Goal: Task Accomplishment & Management: Manage account settings

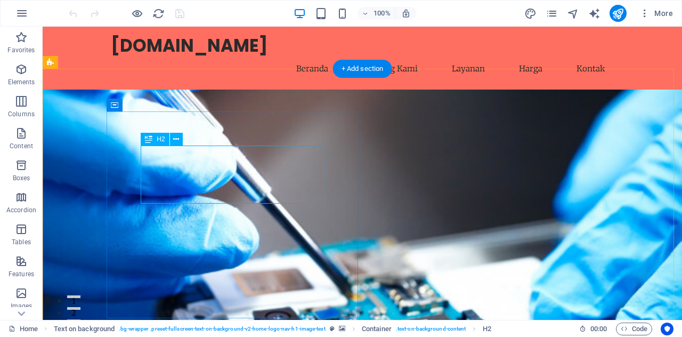
scroll to position [107, 0]
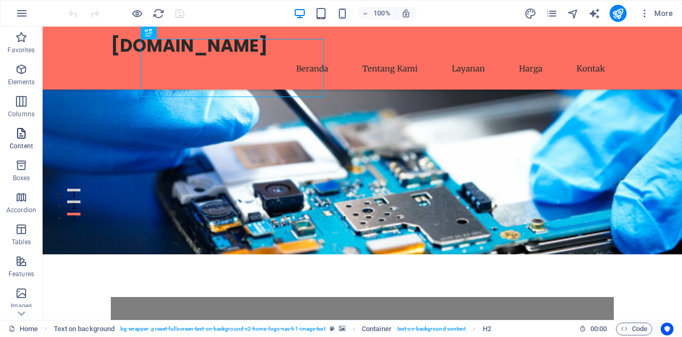
click at [17, 140] on span "Content" at bounding box center [21, 140] width 43 height 26
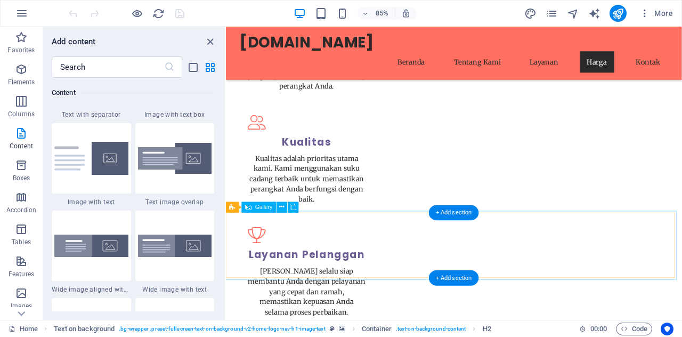
scroll to position [1919, 0]
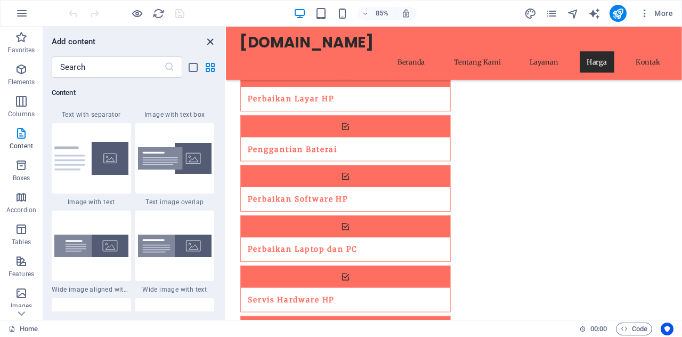
drag, startPoint x: 210, startPoint y: 43, endPoint x: 155, endPoint y: 26, distance: 57.3
click at [210, 43] on icon "close panel" at bounding box center [210, 42] width 12 height 12
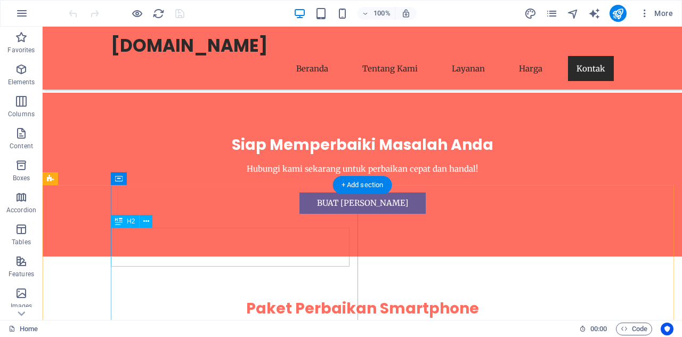
scroll to position [2343, 0]
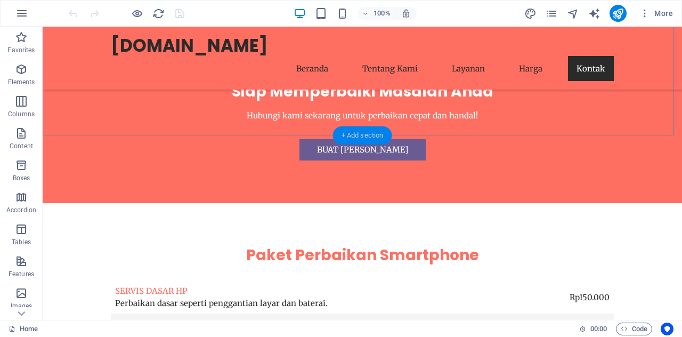
click at [345, 132] on div "+ Add section" at bounding box center [362, 135] width 59 height 18
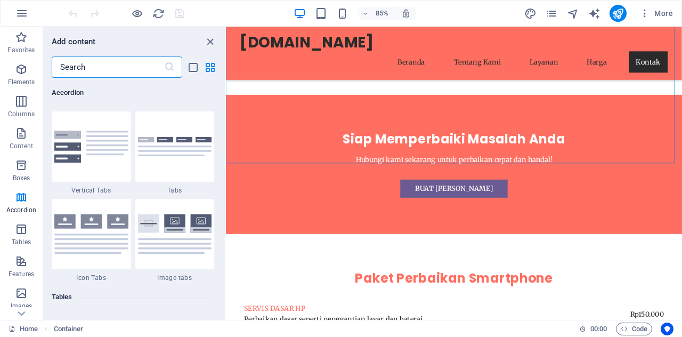
scroll to position [3517, 0]
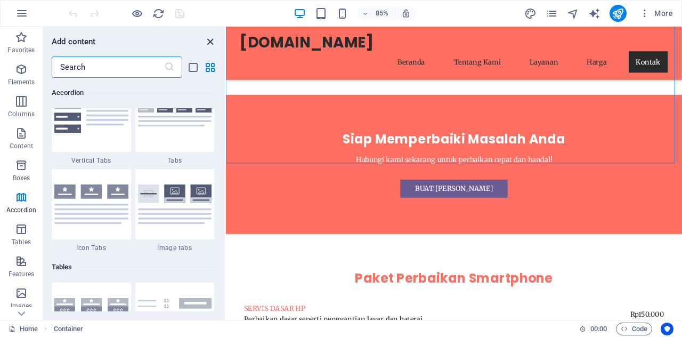
click at [204, 42] on icon "close panel" at bounding box center [210, 42] width 12 height 12
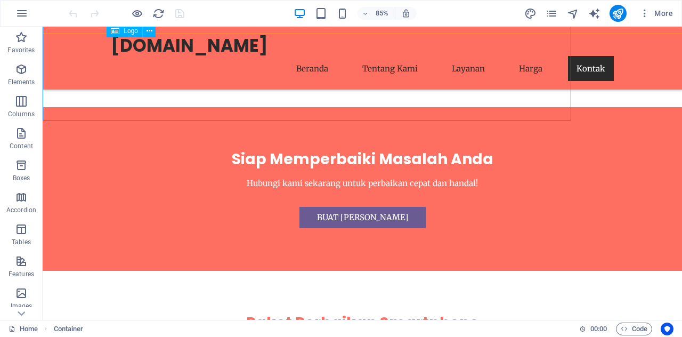
scroll to position [2343, 0]
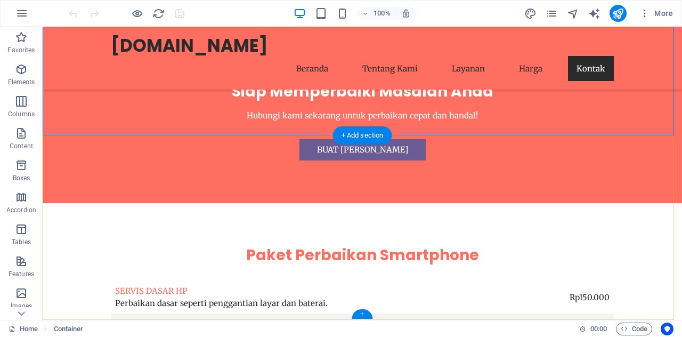
click at [362, 313] on div "+" at bounding box center [362, 314] width 21 height 10
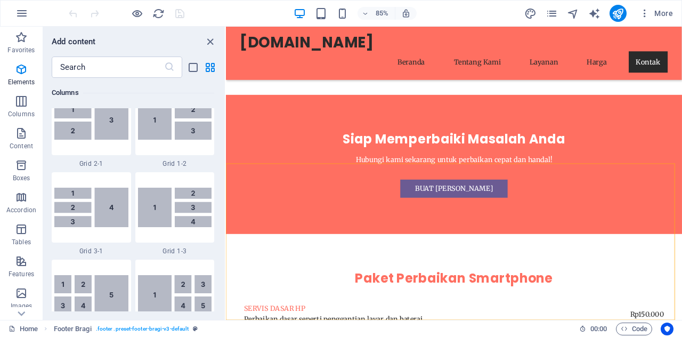
scroll to position [1865, 0]
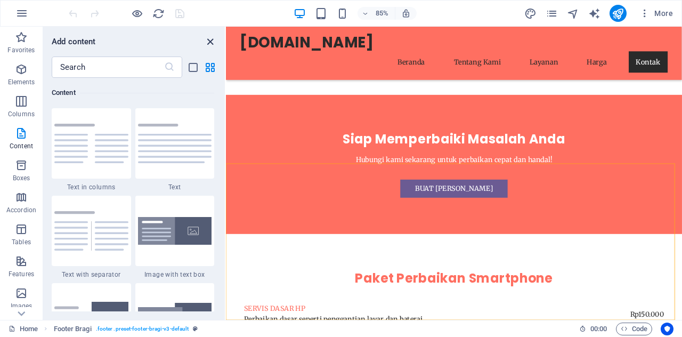
click at [211, 38] on icon "close panel" at bounding box center [210, 42] width 12 height 12
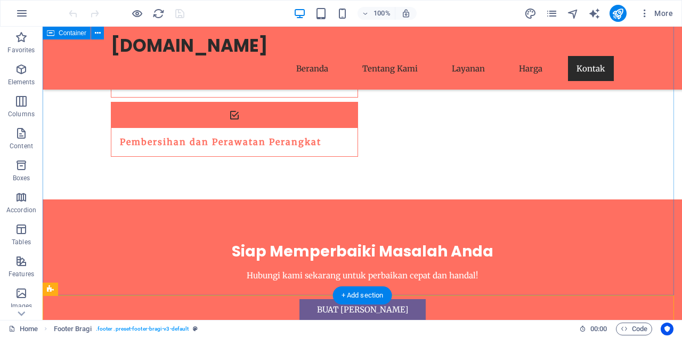
scroll to position [2343, 0]
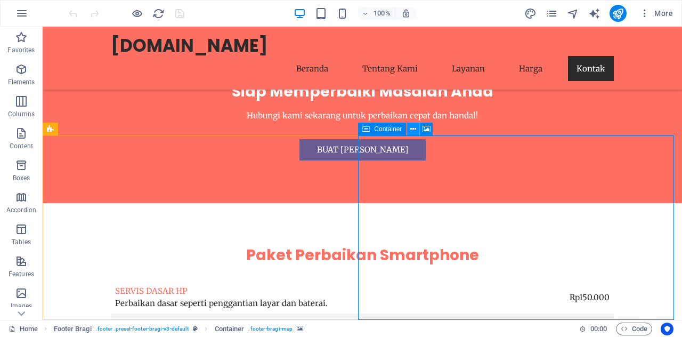
click at [416, 128] on icon at bounding box center [413, 129] width 6 height 11
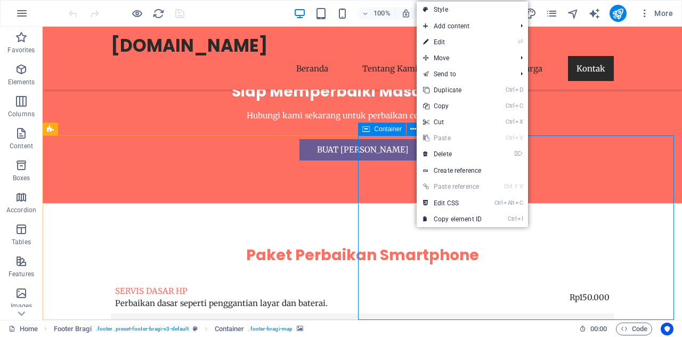
click at [382, 130] on span "Container" at bounding box center [388, 129] width 28 height 6
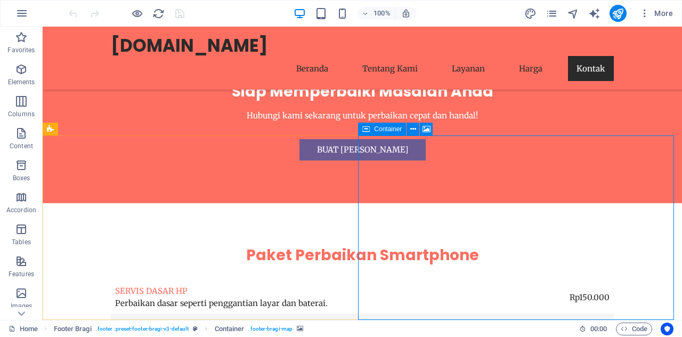
click at [382, 130] on span "Container" at bounding box center [388, 129] width 28 height 6
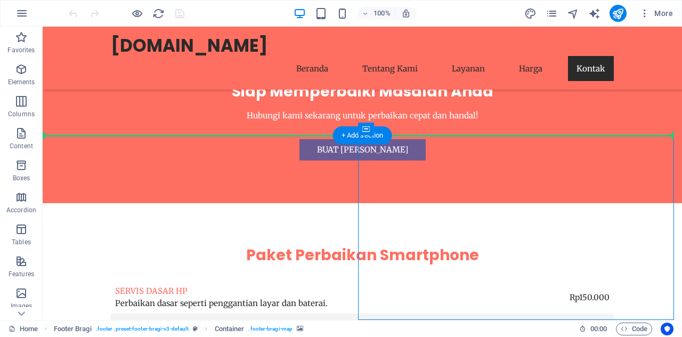
drag, startPoint x: 425, startPoint y: 156, endPoint x: 349, endPoint y: 119, distance: 84.9
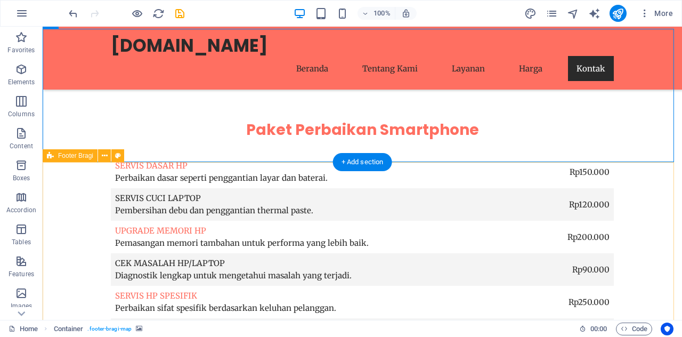
scroll to position [2477, 0]
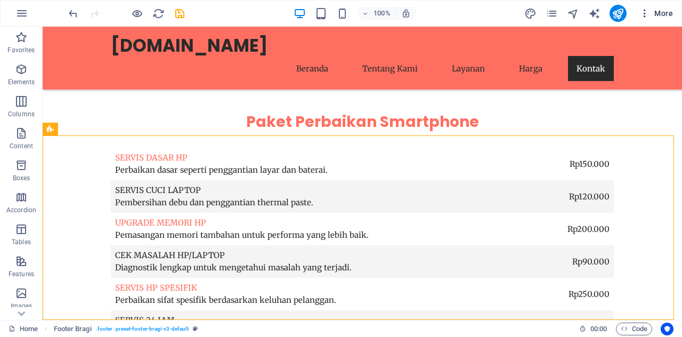
click at [652, 8] on span "More" at bounding box center [657, 13] width 34 height 11
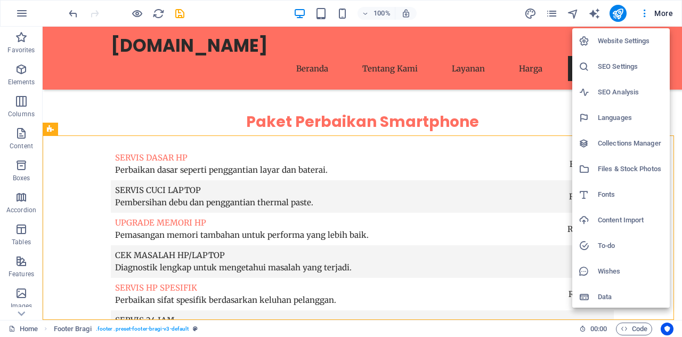
click at [651, 12] on div at bounding box center [341, 168] width 682 height 337
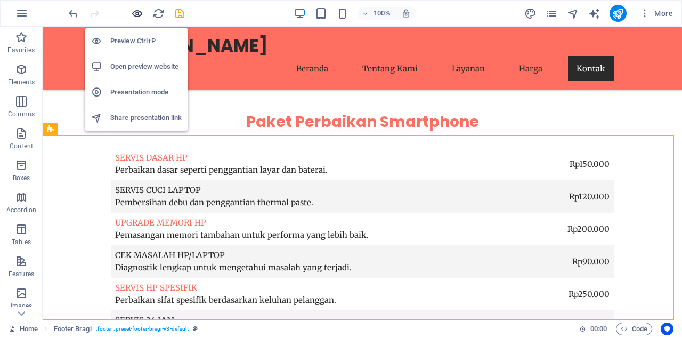
click at [136, 13] on icon "button" at bounding box center [137, 13] width 12 height 12
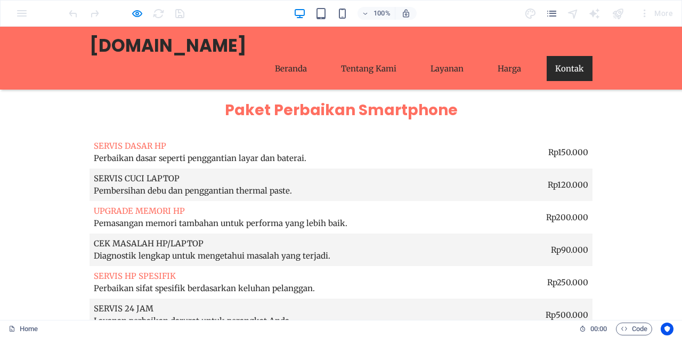
scroll to position [2499, 0]
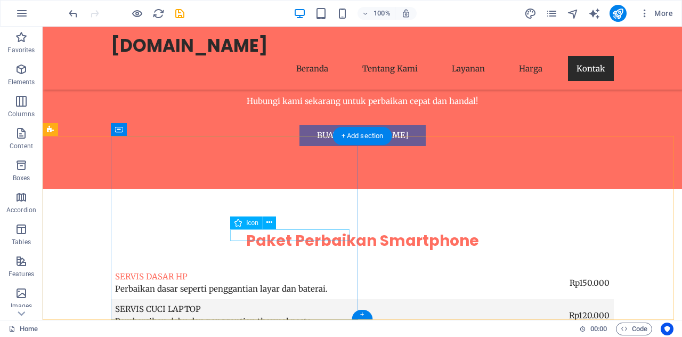
scroll to position [2464, 0]
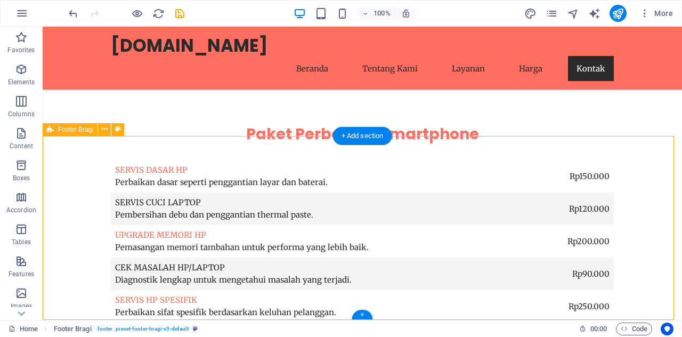
select select "footer"
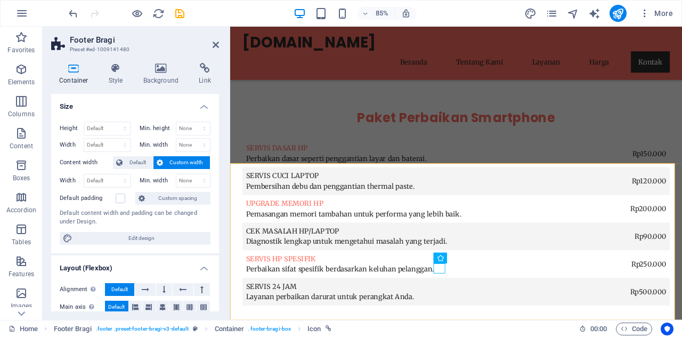
scroll to position [2396, 0]
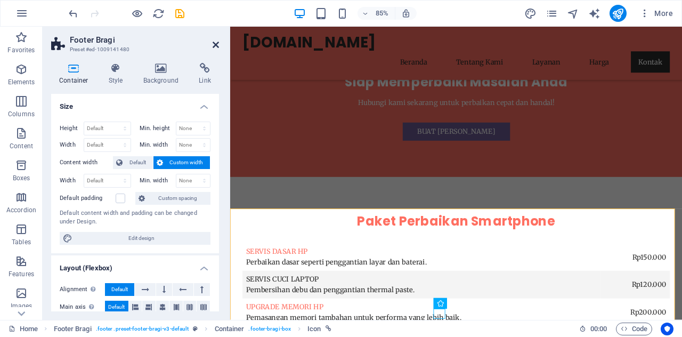
drag, startPoint x: 219, startPoint y: 45, endPoint x: 175, endPoint y: 19, distance: 50.7
click at [219, 45] on icon at bounding box center [216, 45] width 6 height 9
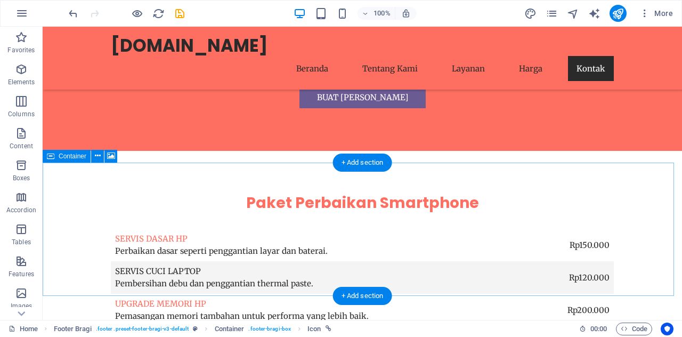
scroll to position [2304, 0]
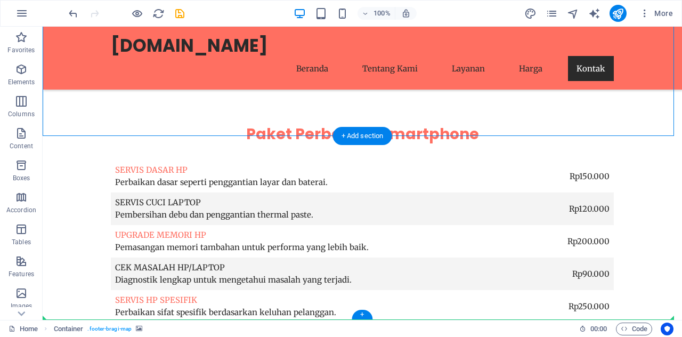
drag, startPoint x: 379, startPoint y: 184, endPoint x: 450, endPoint y: 243, distance: 92.0
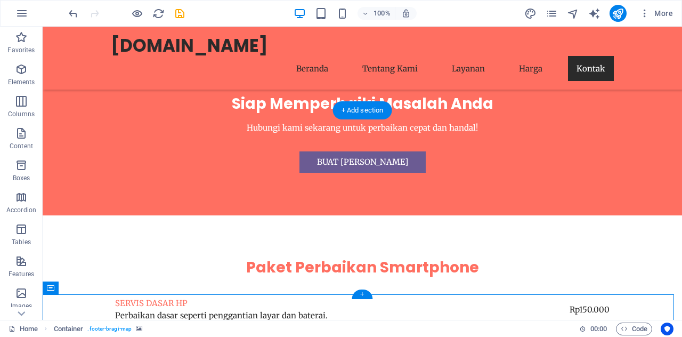
scroll to position [2464, 0]
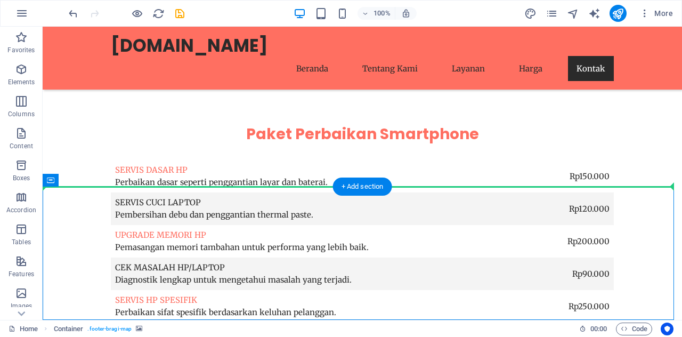
drag, startPoint x: 434, startPoint y: 220, endPoint x: 441, endPoint y: 131, distance: 89.3
drag, startPoint x: 334, startPoint y: 219, endPoint x: 409, endPoint y: 126, distance: 119.7
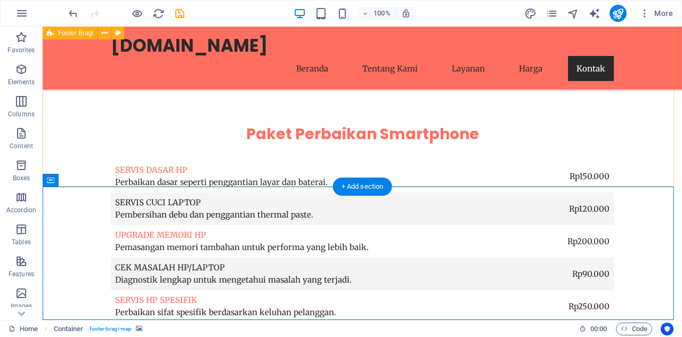
drag, startPoint x: 419, startPoint y: 249, endPoint x: 353, endPoint y: 89, distance: 172.8
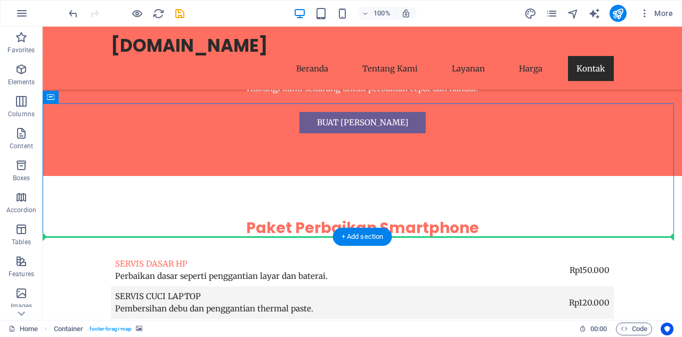
scroll to position [2372, 0]
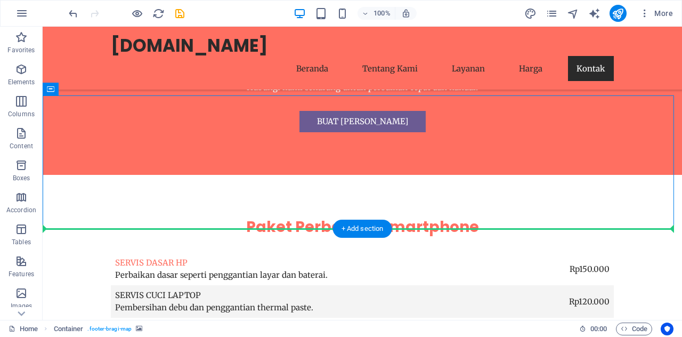
drag, startPoint x: 375, startPoint y: 126, endPoint x: 379, endPoint y: 262, distance: 136.0
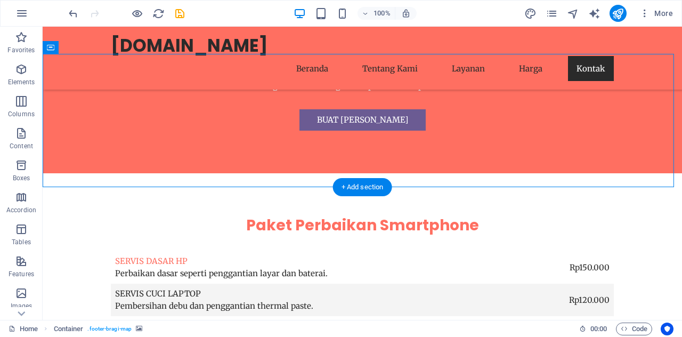
scroll to position [2358, 0]
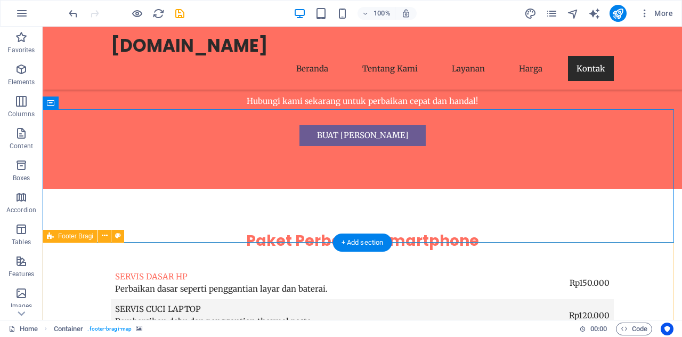
drag, startPoint x: 491, startPoint y: 219, endPoint x: 504, endPoint y: 297, distance: 79.5
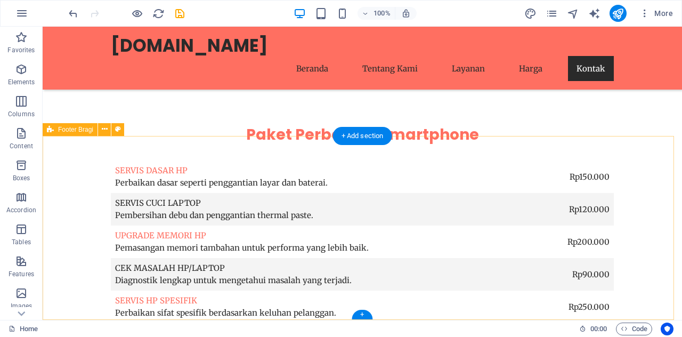
scroll to position [2464, 0]
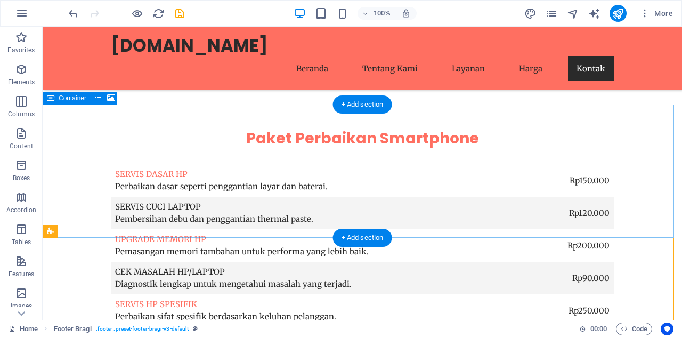
scroll to position [2358, 0]
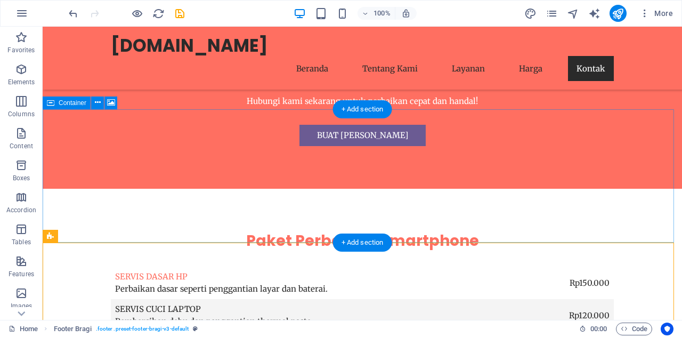
select select "px"
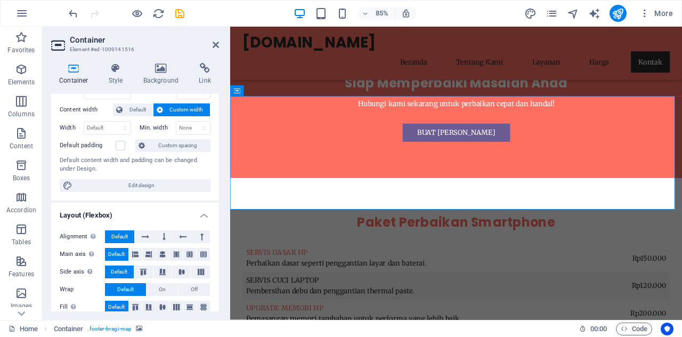
scroll to position [0, 0]
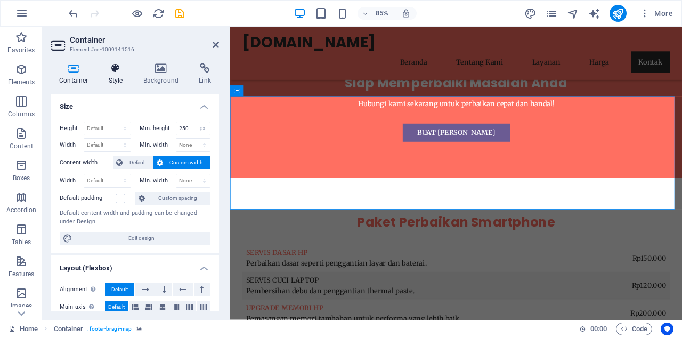
click at [114, 75] on h4 "Style" at bounding box center [118, 74] width 35 height 22
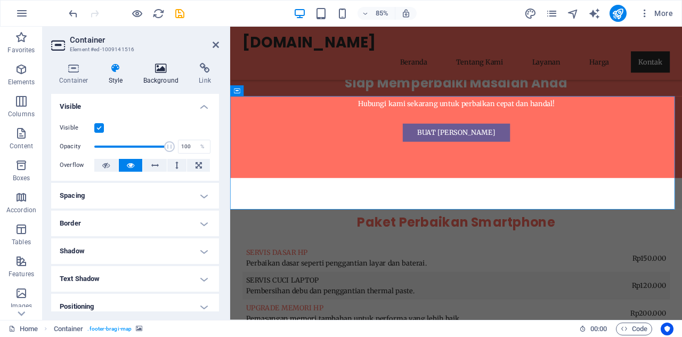
click at [152, 63] on icon at bounding box center [161, 68] width 52 height 11
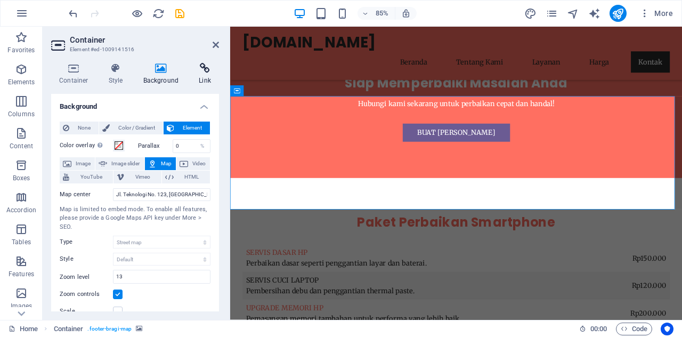
click at [199, 72] on icon at bounding box center [205, 68] width 28 height 11
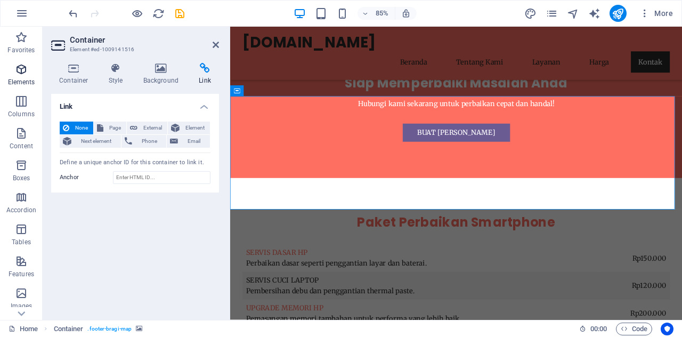
click at [21, 69] on icon "button" at bounding box center [21, 69] width 13 height 13
click at [25, 76] on span "Elements" at bounding box center [21, 76] width 43 height 26
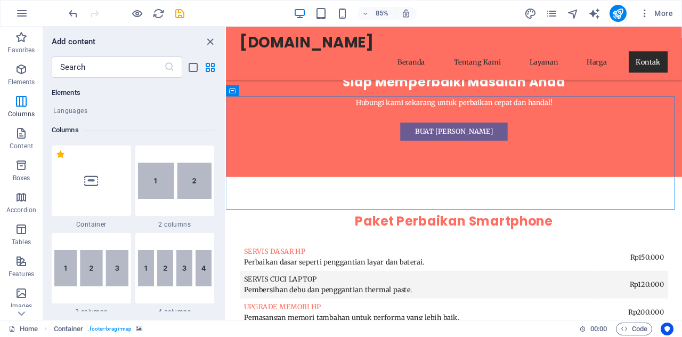
scroll to position [593, 0]
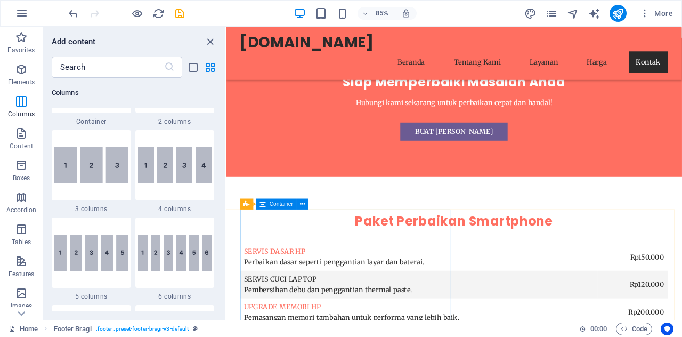
click at [274, 202] on span "Container" at bounding box center [281, 203] width 23 height 5
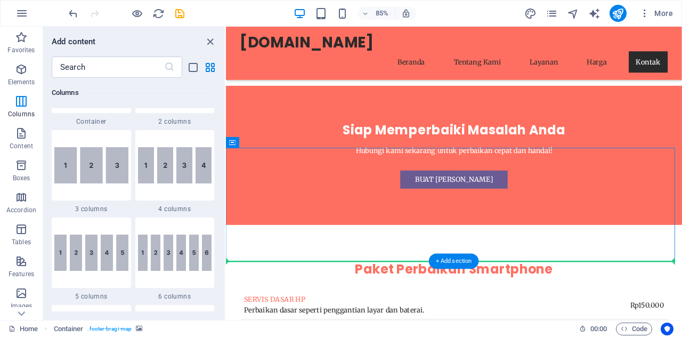
scroll to position [2397, 0]
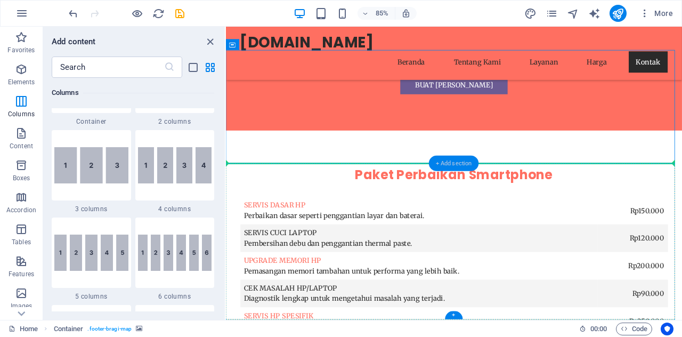
drag, startPoint x: 261, startPoint y: 326, endPoint x: 452, endPoint y: 165, distance: 250.8
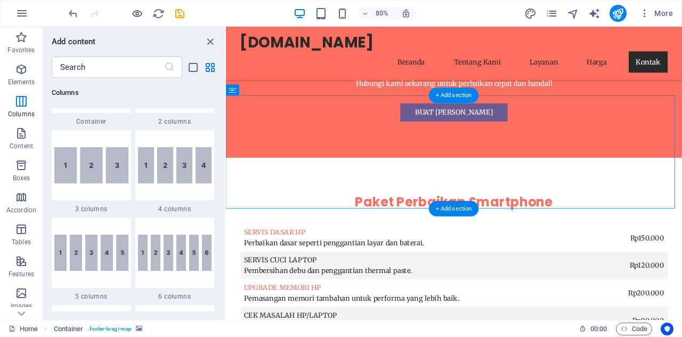
scroll to position [2344, 0]
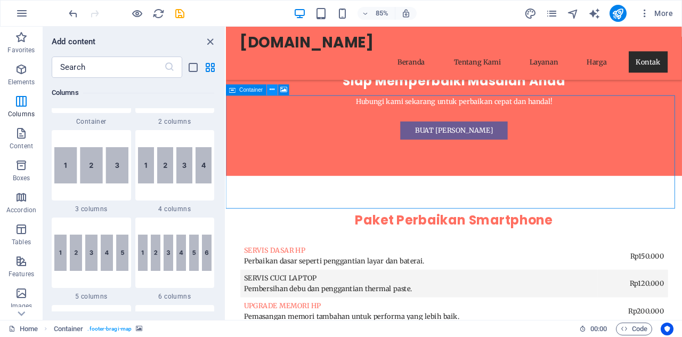
click at [273, 92] on icon at bounding box center [272, 90] width 5 height 10
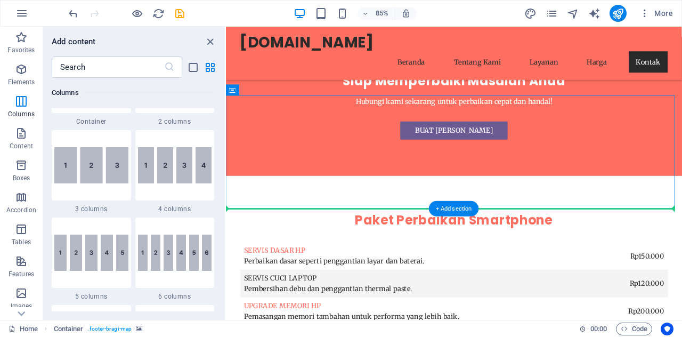
drag, startPoint x: 337, startPoint y: 108, endPoint x: 233, endPoint y: 290, distance: 209.5
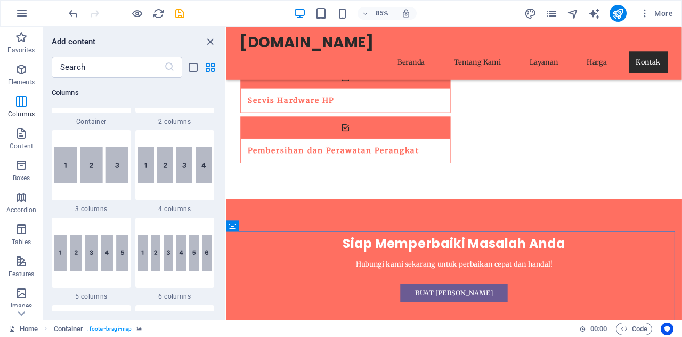
scroll to position [2131, 0]
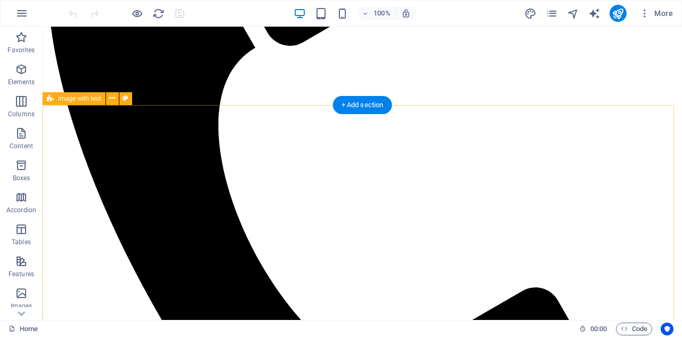
scroll to position [320, 0]
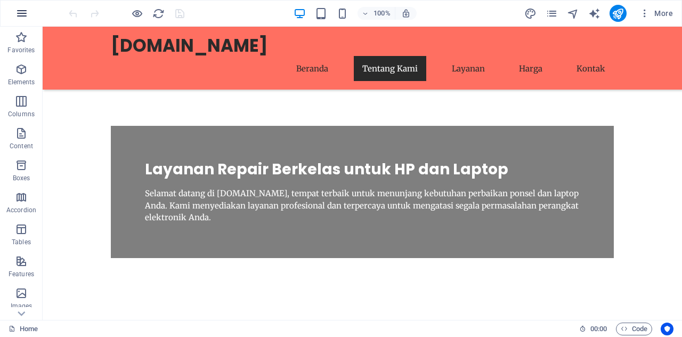
click at [24, 11] on icon "button" at bounding box center [21, 13] width 13 height 13
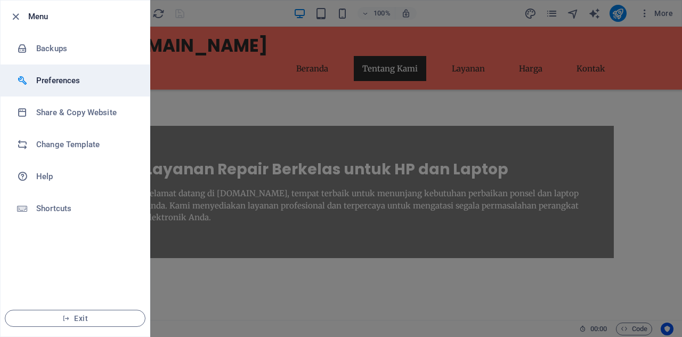
click at [58, 77] on h6 "Preferences" at bounding box center [85, 80] width 99 height 13
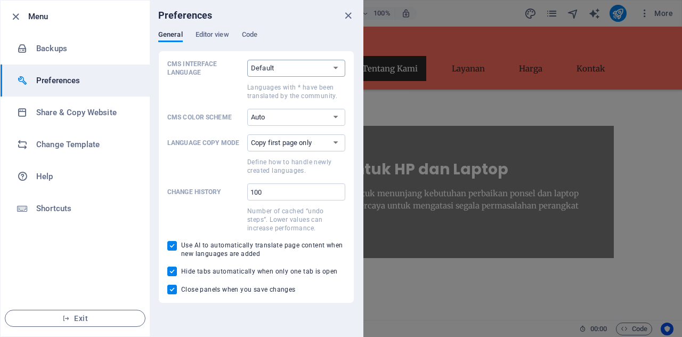
click at [280, 70] on select "Default Deutsch English Español Suomi* Français Magyar Italiano Nederlands Pols…" at bounding box center [296, 68] width 98 height 17
click at [215, 34] on span "Editor view" at bounding box center [213, 35] width 34 height 15
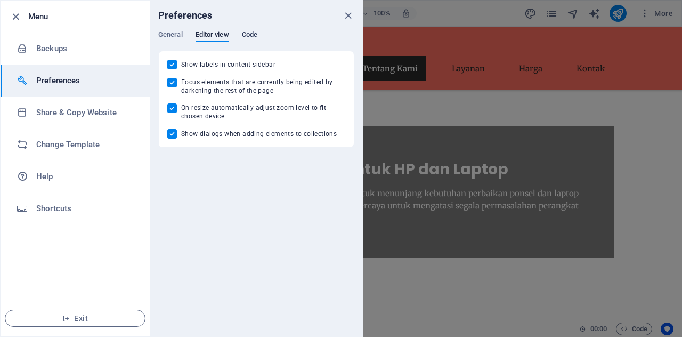
click at [249, 35] on span "Code" at bounding box center [249, 35] width 15 height 15
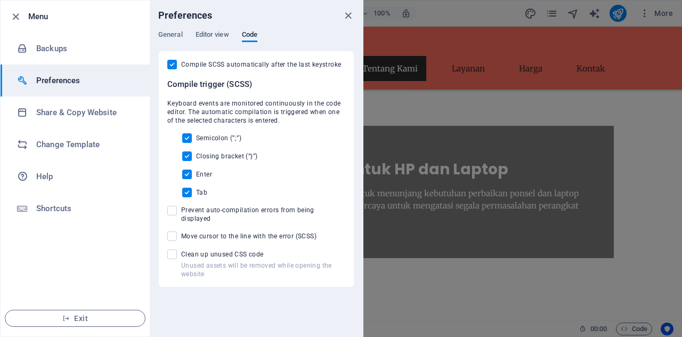
click at [180, 28] on div "Preferences" at bounding box center [256, 16] width 213 height 30
click at [175, 31] on span "General" at bounding box center [170, 35] width 25 height 15
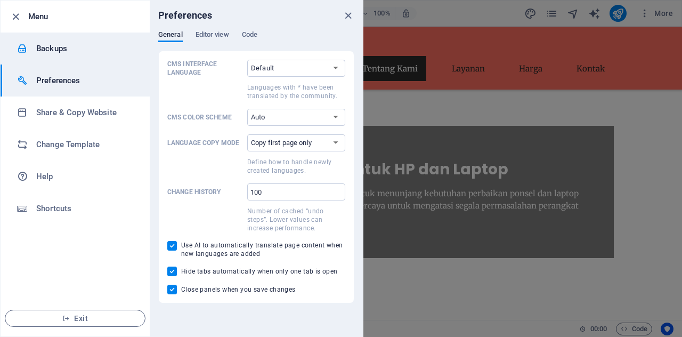
click at [96, 47] on h6 "Backups" at bounding box center [85, 48] width 99 height 13
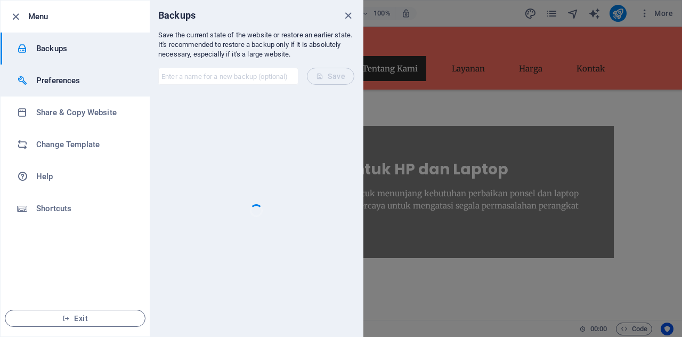
click at [91, 76] on h6 "Preferences" at bounding box center [85, 80] width 99 height 13
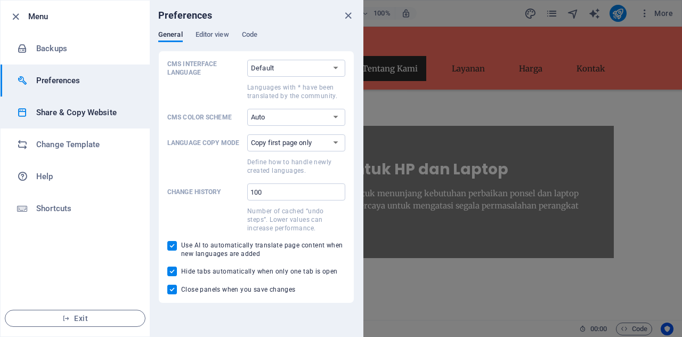
click at [91, 102] on li "Share & Copy Website" at bounding box center [75, 112] width 149 height 32
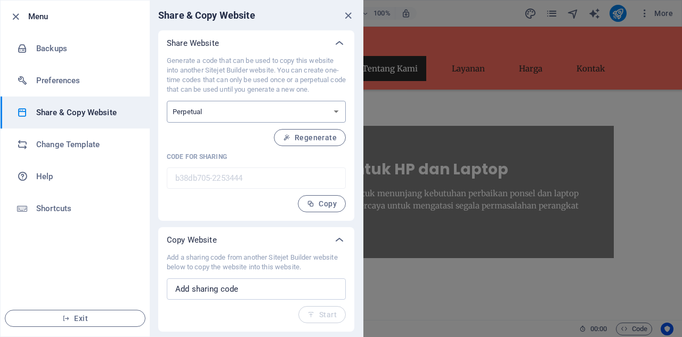
click at [220, 114] on select "One-time Perpetual" at bounding box center [256, 112] width 179 height 22
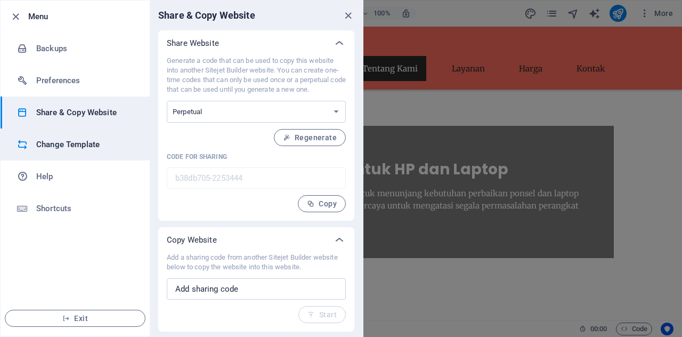
click at [58, 134] on li "Change Template" at bounding box center [75, 144] width 149 height 32
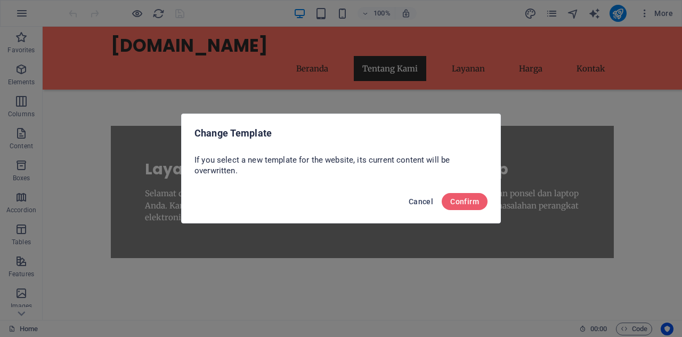
click at [418, 196] on button "Cancel" at bounding box center [420, 201] width 33 height 17
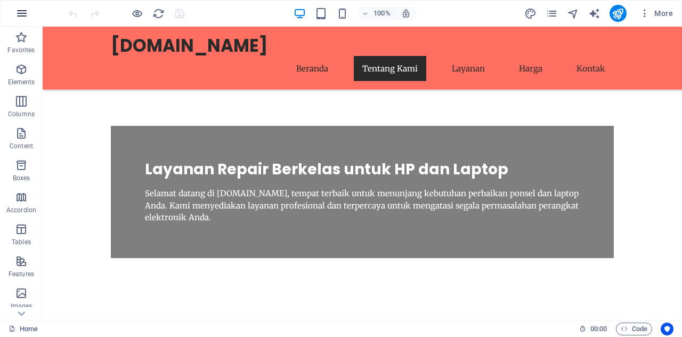
click at [15, 17] on button "button" at bounding box center [22, 14] width 26 height 26
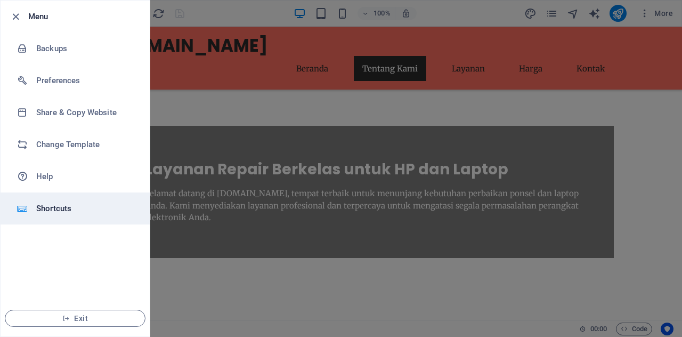
click at [69, 201] on li "Shortcuts" at bounding box center [75, 208] width 149 height 32
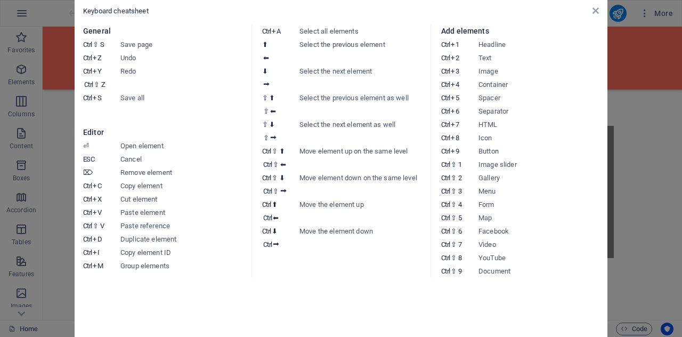
click at [55, 80] on aside "Keyboard cheatsheet General Ctrl ⇧ S Save page Ctrl Z Undo Ctrl Y Ctrl ⇧ Z Redo…" at bounding box center [341, 168] width 682 height 337
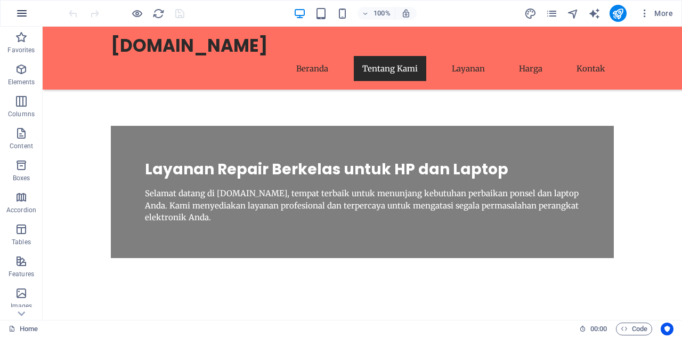
click at [23, 13] on icon "button" at bounding box center [21, 13] width 13 height 13
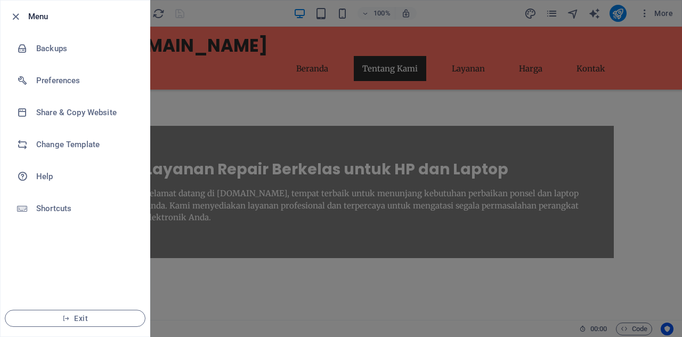
click at [233, 139] on div at bounding box center [341, 168] width 682 height 337
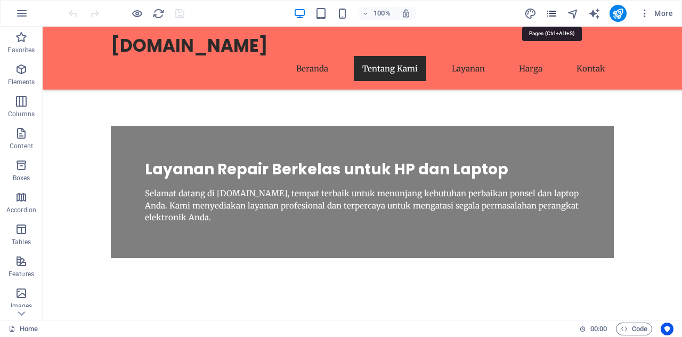
click at [554, 11] on icon "pages" at bounding box center [552, 13] width 12 height 12
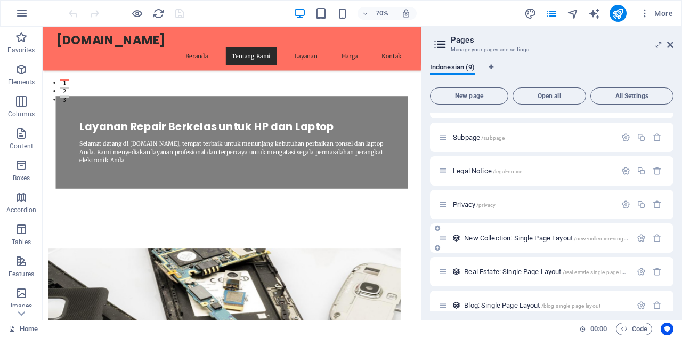
scroll to position [0, 0]
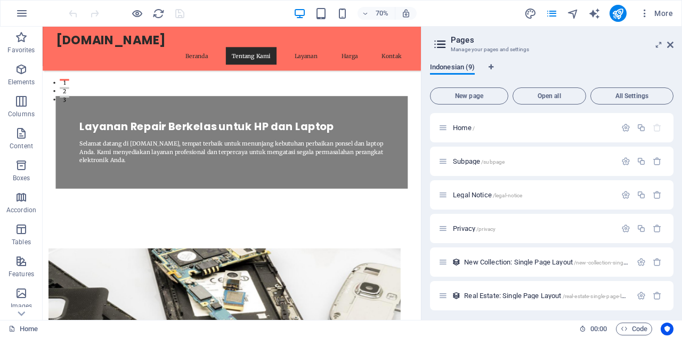
click at [464, 66] on span "Indonesian (9)" at bounding box center [452, 68] width 45 height 15
click at [443, 124] on icon at bounding box center [443, 127] width 9 height 9
click at [450, 130] on div "Home /" at bounding box center [533, 127] width 166 height 7
drag, startPoint x: 628, startPoint y: 20, endPoint x: 673, endPoint y: 46, distance: 51.4
click at [673, 46] on icon at bounding box center [670, 45] width 6 height 9
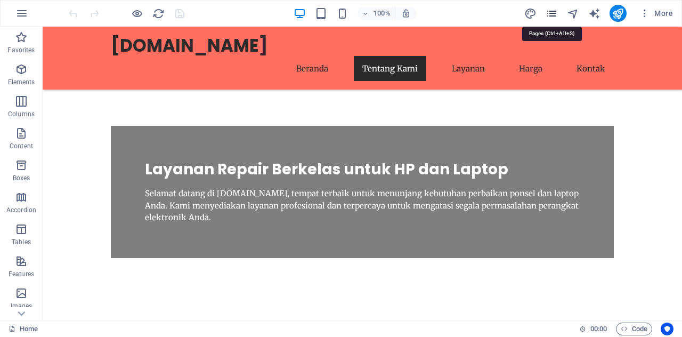
click at [549, 12] on icon "pages" at bounding box center [552, 13] width 12 height 12
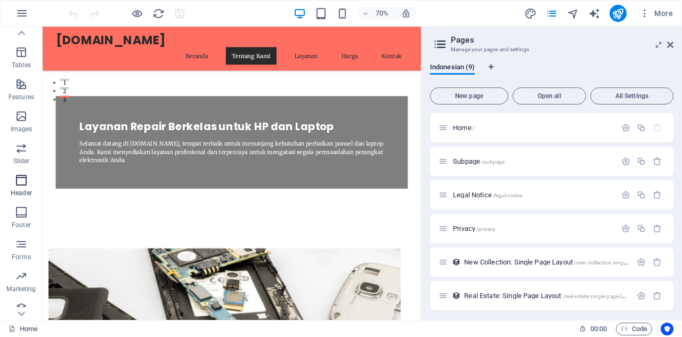
scroll to position [187, 0]
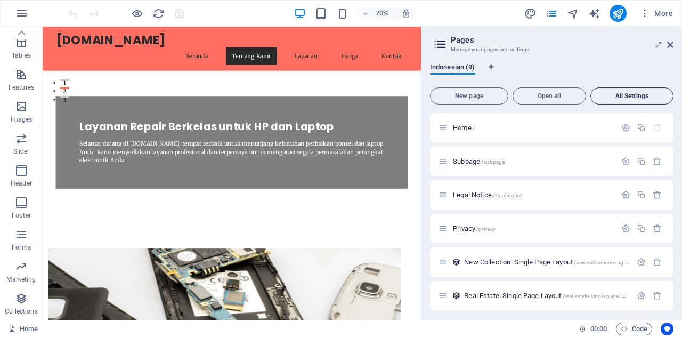
click at [610, 99] on span "All Settings" at bounding box center [632, 96] width 74 height 6
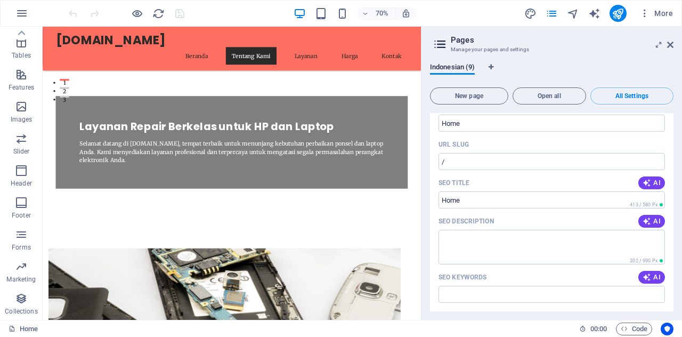
scroll to position [0, 0]
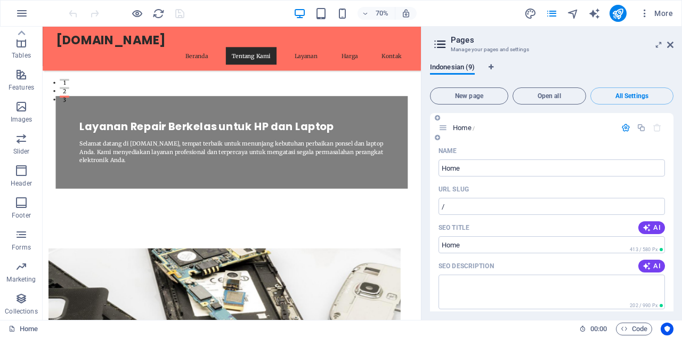
click at [483, 127] on p "Home /" at bounding box center [533, 127] width 160 height 7
click at [485, 167] on input "Home" at bounding box center [552, 167] width 226 height 17
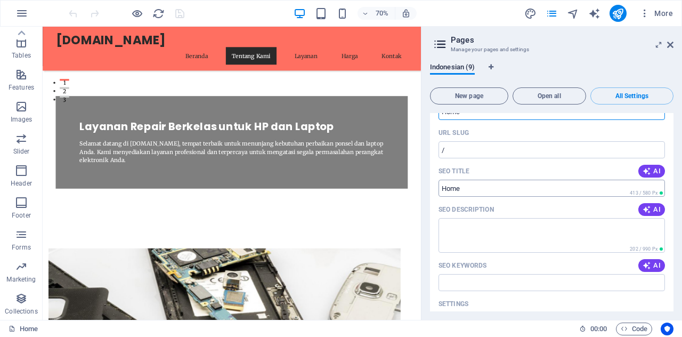
scroll to position [53, 0]
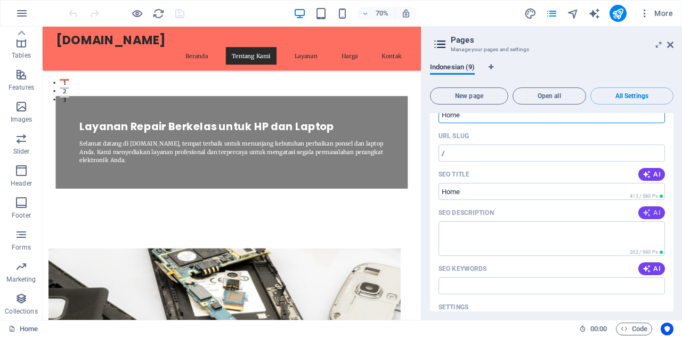
click at [654, 209] on span "AI" at bounding box center [652, 212] width 18 height 9
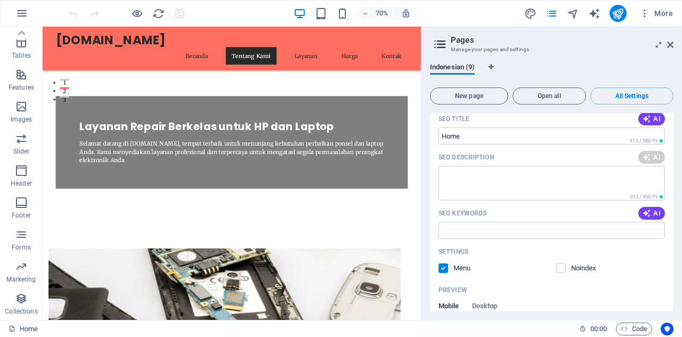
scroll to position [160, 0]
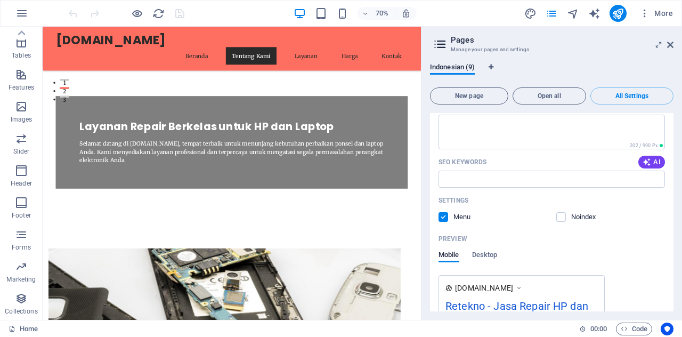
type textarea "Perbaikan cepat dan berkualitas untuk HP dan laptop Anda di retekno.my.id. Laya…"
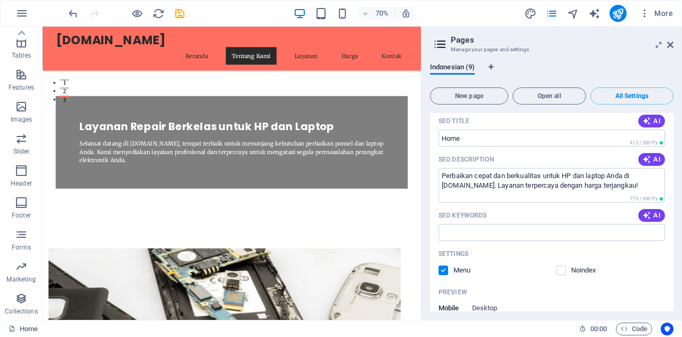
scroll to position [53, 0]
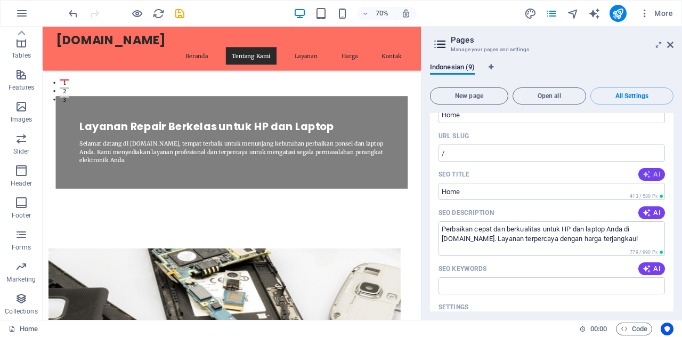
click at [645, 176] on icon "button" at bounding box center [647, 174] width 9 height 9
type input "Servis Perbaikan HP & Laptop"
click at [638, 270] on button "AI" at bounding box center [651, 268] width 27 height 13
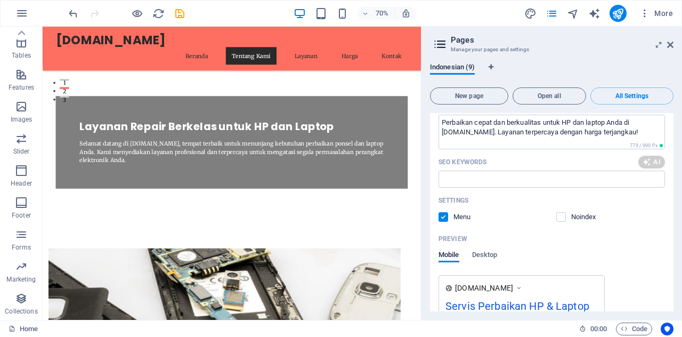
type input "perbaikan HP profesional, layanan repair laptop, servis cepat dan terpercaya, p…"
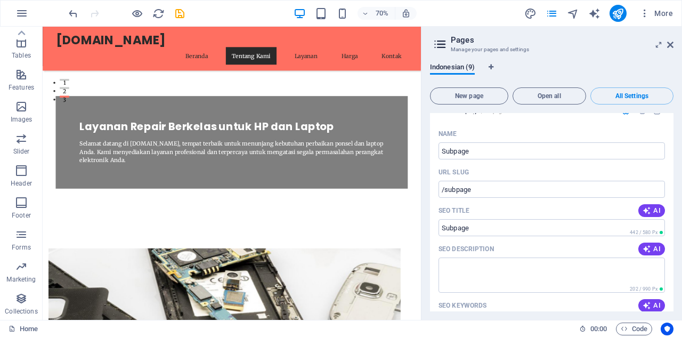
scroll to position [426, 0]
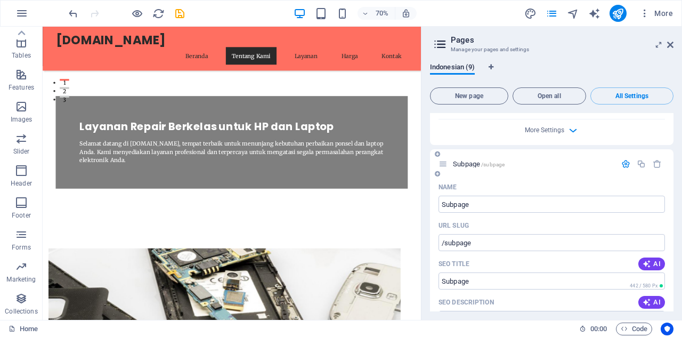
click at [623, 159] on icon "button" at bounding box center [625, 163] width 9 height 9
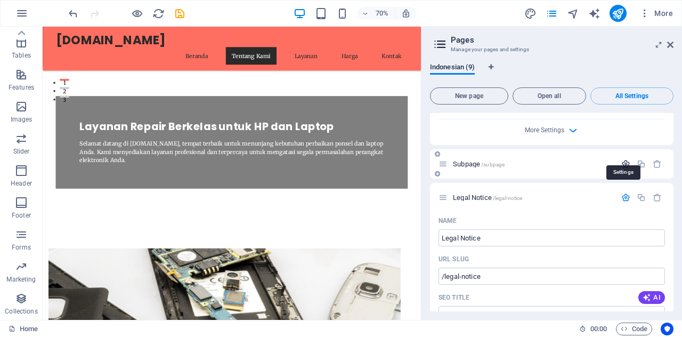
click at [623, 159] on icon "button" at bounding box center [625, 163] width 9 height 9
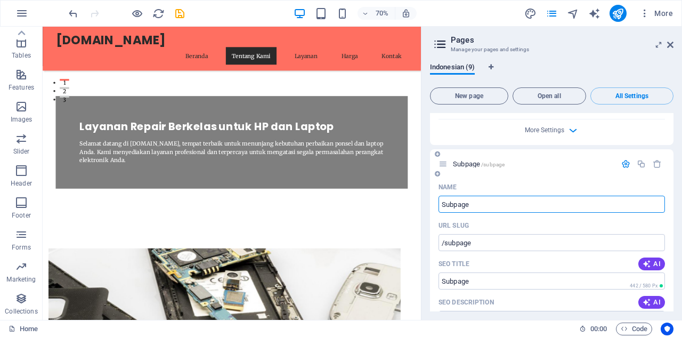
scroll to position [480, 0]
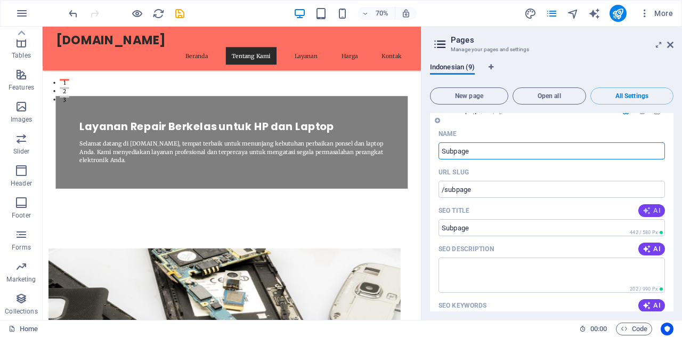
click at [654, 206] on span "AI" at bounding box center [652, 210] width 18 height 9
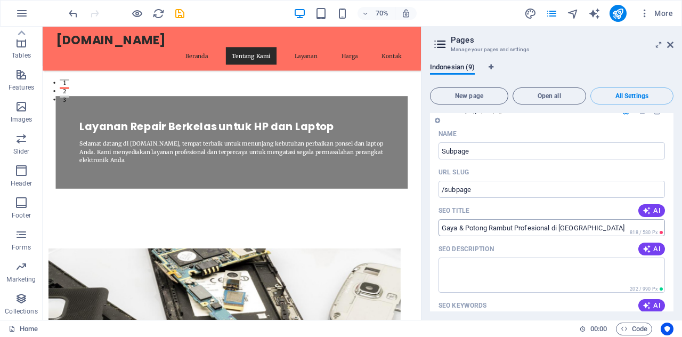
scroll to position [533, 0]
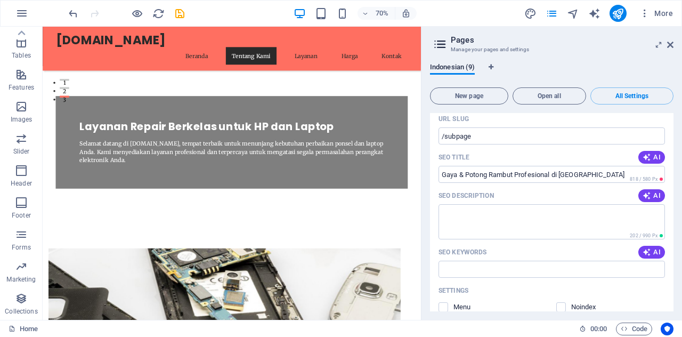
click at [650, 153] on div "SEO Title AI" at bounding box center [552, 157] width 226 height 17
click at [648, 153] on icon "button" at bounding box center [647, 157] width 9 height 9
type input "Gaya & Potongan Profesional Purbalingga"
click at [643, 191] on icon "button" at bounding box center [647, 195] width 9 height 9
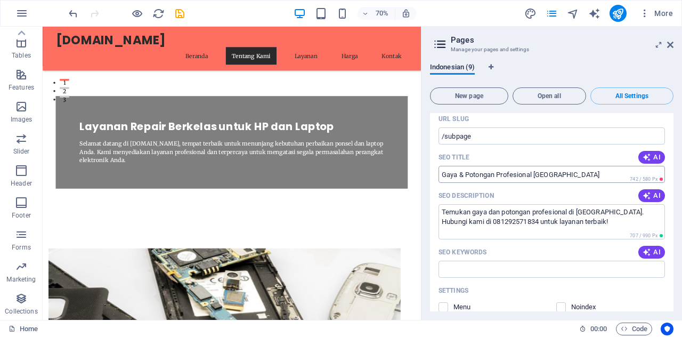
type textarea "Temukan gaya dan potongan profesional di Purbalingga. Hubungi kami di 081292571…"
drag, startPoint x: 585, startPoint y: 164, endPoint x: 422, endPoint y: 168, distance: 163.1
click at [422, 168] on aside "Pages Manage your pages and settings Indonesian (9) New page Open all All Setti…" at bounding box center [551, 173] width 261 height 293
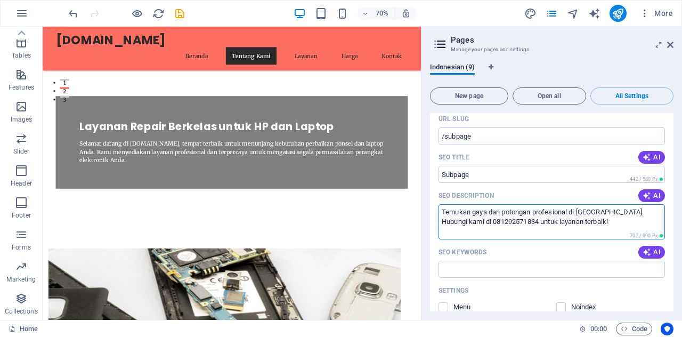
drag, startPoint x: 596, startPoint y: 214, endPoint x: 438, endPoint y: 190, distance: 159.5
click at [439, 190] on div "SEO Description AI Temukan gaya dan potongan profesional di Purbalingga. Hubung…" at bounding box center [552, 213] width 226 height 52
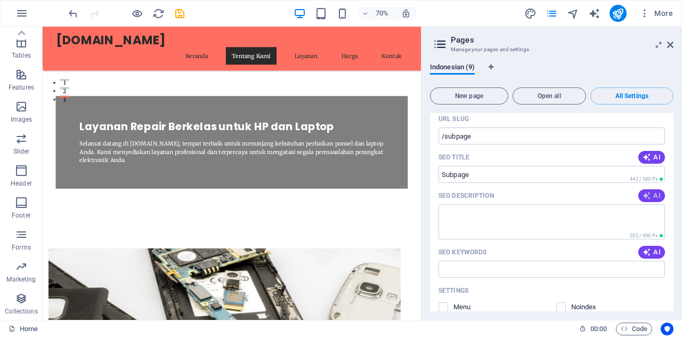
click at [640, 189] on button "AI" at bounding box center [651, 195] width 27 height 13
type textarea "Temukan gaya dan potongan profesional di Purbalingga! Hubungi kami di 081292571…"
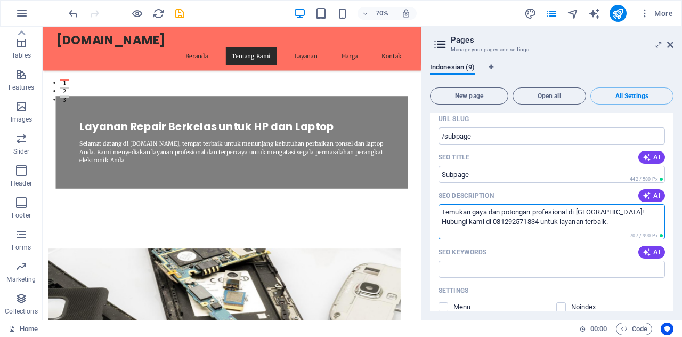
drag, startPoint x: 597, startPoint y: 219, endPoint x: 439, endPoint y: 190, distance: 160.8
click at [439, 190] on div "SEO Description AI Temukan gaya dan potongan profesional di Purbalingga! Hubung…" at bounding box center [552, 213] width 226 height 52
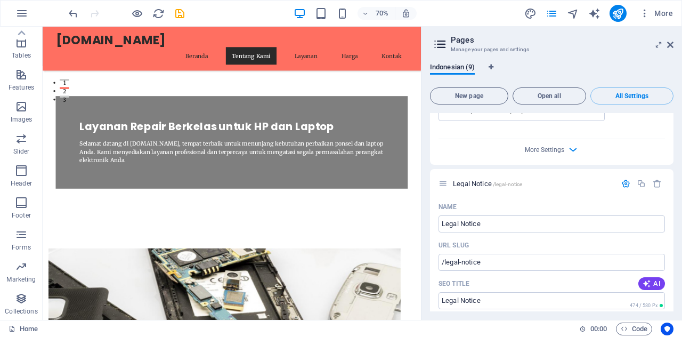
scroll to position [959, 0]
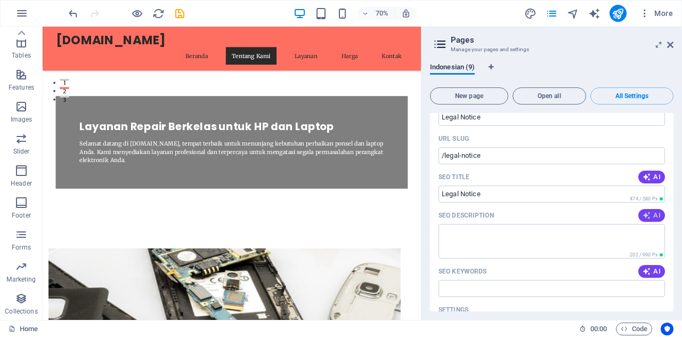
click at [645, 211] on icon "button" at bounding box center [647, 215] width 9 height 9
type textarea "Temukan informasi lengkap mengenai Legal Notice di retekno.my.id. Hubungi kami …"
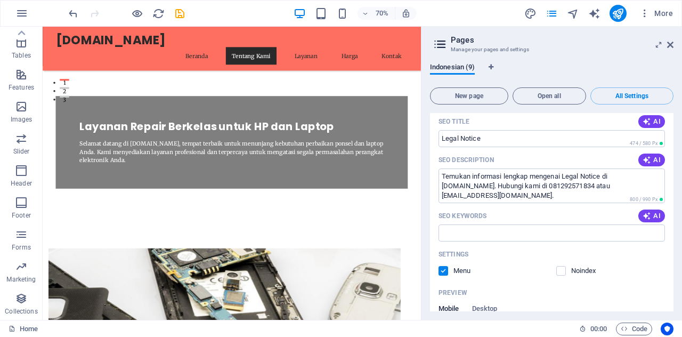
scroll to position [1013, 0]
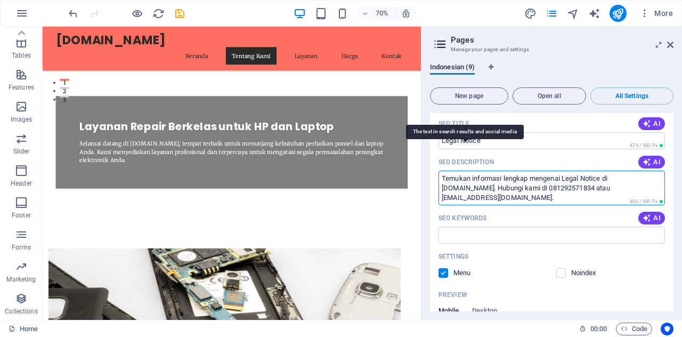
drag, startPoint x: 629, startPoint y: 181, endPoint x: 432, endPoint y: 149, distance: 199.8
click at [432, 149] on div "Name Legal Notice ​ URL SLUG /legal-notice ​ SEO Title AI Legal Notice ​ 474 / …" at bounding box center [552, 260] width 244 height 444
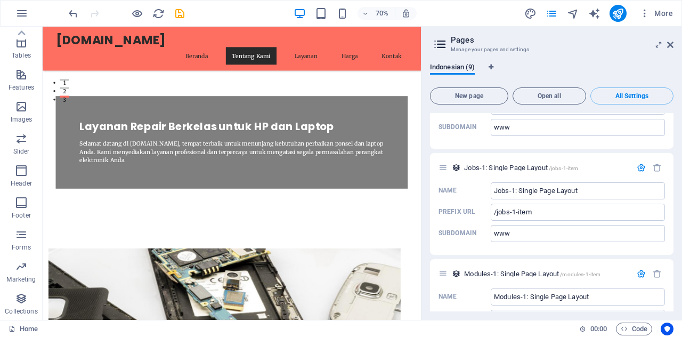
scroll to position [2120, 0]
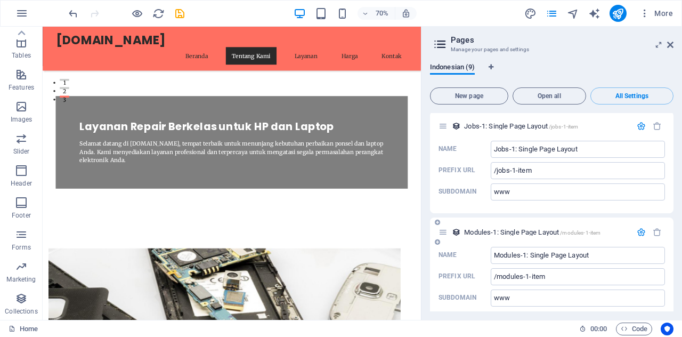
click at [637, 228] on icon "button" at bounding box center [641, 232] width 9 height 9
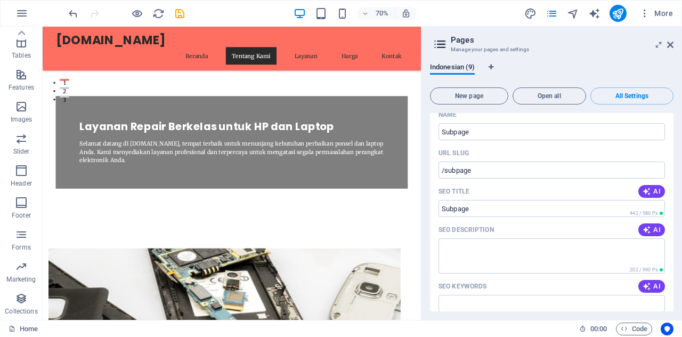
scroll to position [0, 0]
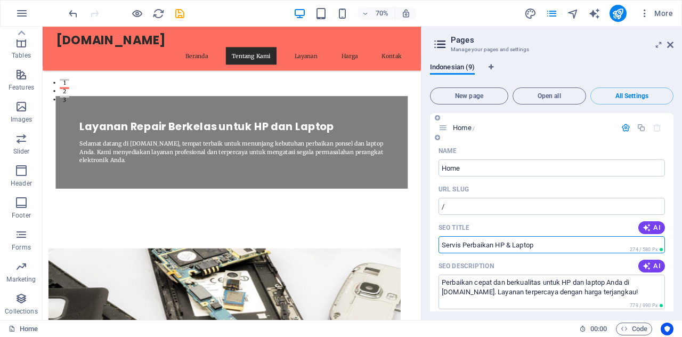
drag, startPoint x: 547, startPoint y: 242, endPoint x: 438, endPoint y: 244, distance: 108.7
click at [439, 244] on input "Servis Perbaikan HP & Laptop" at bounding box center [552, 244] width 226 height 17
click at [667, 45] on icon at bounding box center [670, 45] width 6 height 9
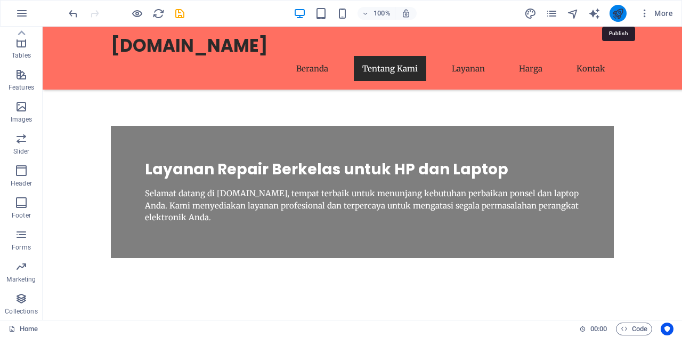
click at [622, 12] on icon "publish" at bounding box center [618, 13] width 12 height 12
checkbox input "false"
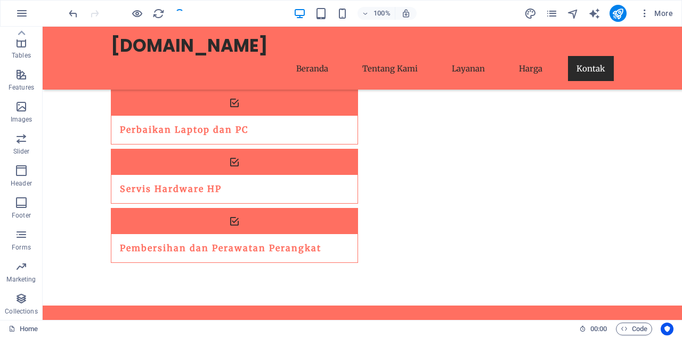
scroll to position [2331, 0]
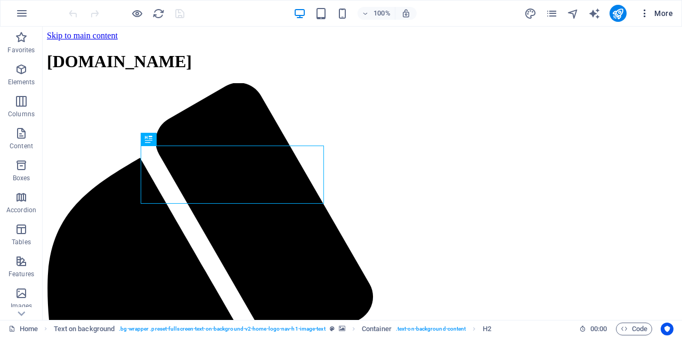
click at [660, 14] on span "More" at bounding box center [657, 13] width 34 height 11
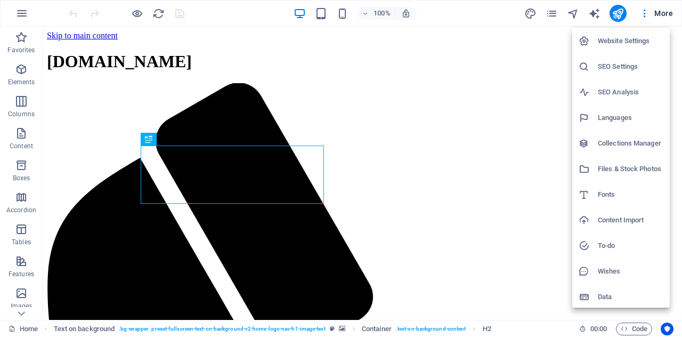
click at [643, 64] on h6 "SEO Settings" at bounding box center [631, 66] width 66 height 13
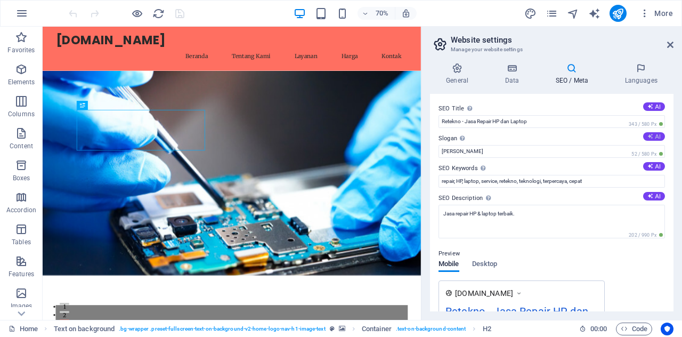
click at [648, 134] on icon at bounding box center [651, 136] width 6 height 6
type input "Perbaikan Cepat dan Handal untuk Perangkat Anda!"
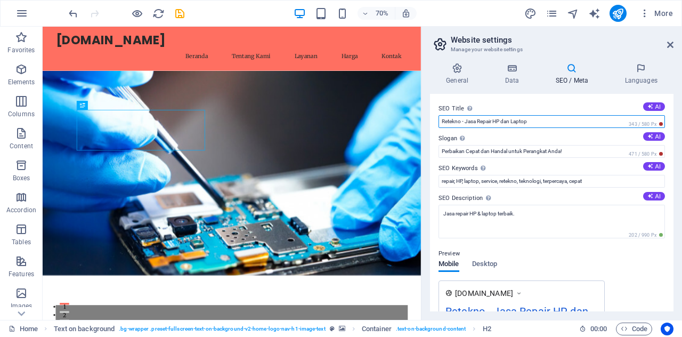
drag, startPoint x: 586, startPoint y: 145, endPoint x: 474, endPoint y: 188, distance: 120.3
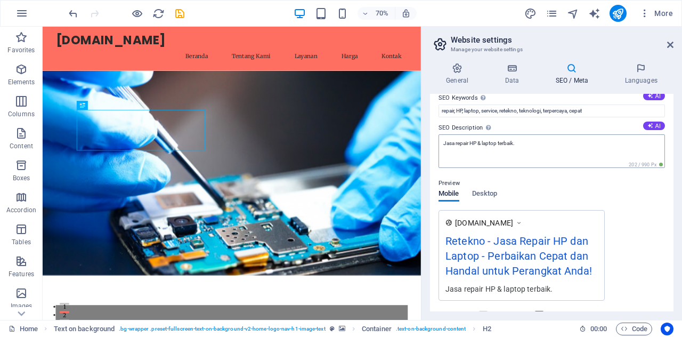
scroll to position [53, 0]
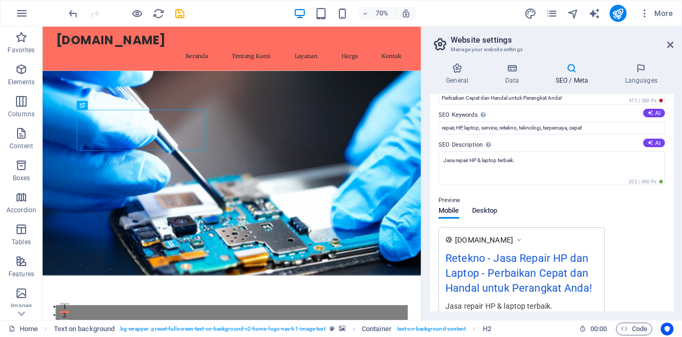
click at [486, 209] on span "Desktop" at bounding box center [485, 211] width 26 height 15
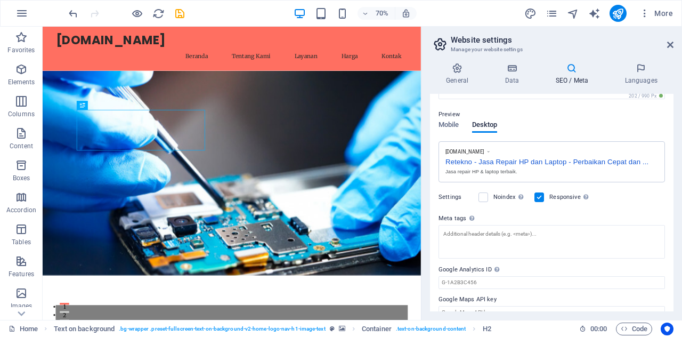
scroll to position [154, 0]
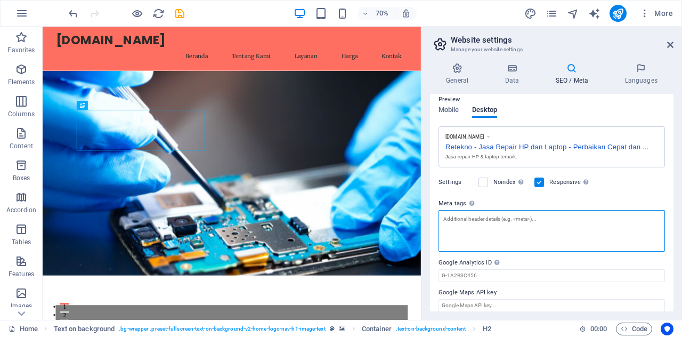
click at [513, 230] on textarea "Meta tags Enter HTML code here that will be placed inside the tags of your webs…" at bounding box center [552, 231] width 226 height 42
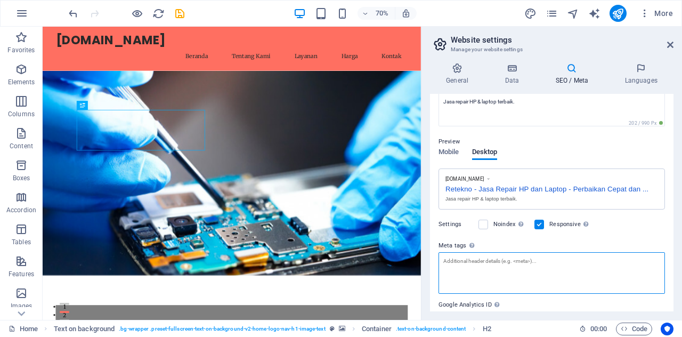
scroll to position [162, 0]
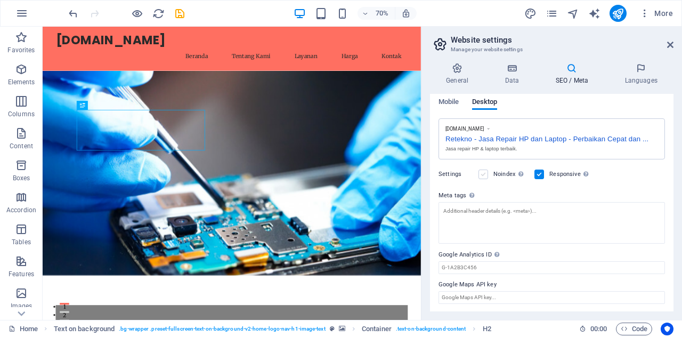
click at [486, 173] on div "Settings Noindex Instruct search engines to exclude this website from search re…" at bounding box center [552, 174] width 226 height 30
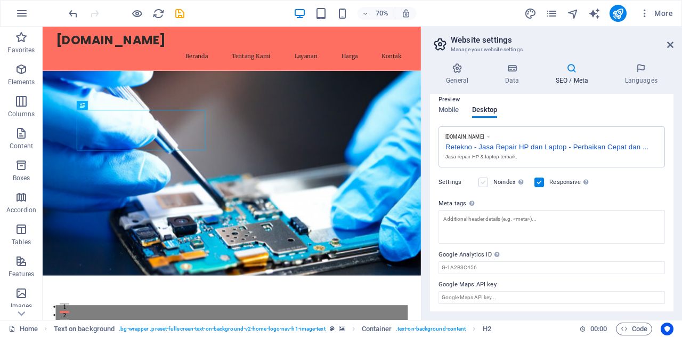
click at [486, 182] on label at bounding box center [484, 182] width 10 height 10
click at [0, 0] on input "Noindex Instruct search engines to exclude this website from search results." at bounding box center [0, 0] width 0 height 0
click at [486, 182] on label at bounding box center [484, 182] width 10 height 10
click at [0, 0] on input "Noindex Instruct search engines to exclude this website from search results." at bounding box center [0, 0] width 0 height 0
click at [484, 179] on label at bounding box center [484, 182] width 10 height 10
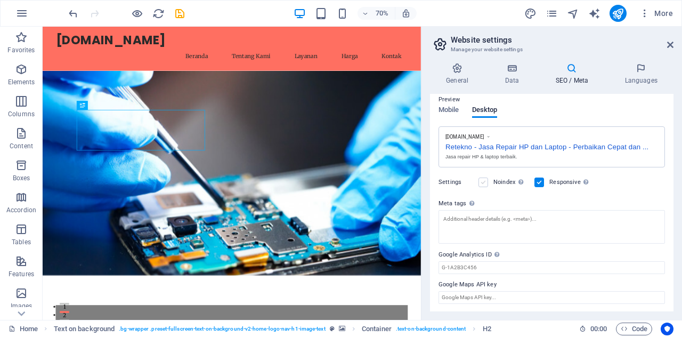
click at [0, 0] on input "Noindex Instruct search engines to exclude this website from search results." at bounding box center [0, 0] width 0 height 0
click at [485, 180] on label at bounding box center [484, 182] width 10 height 10
click at [0, 0] on input "Noindex Instruct search engines to exclude this website from search results." at bounding box center [0, 0] width 0 height 0
click at [485, 180] on label at bounding box center [484, 182] width 10 height 10
click at [0, 0] on input "Noindex Instruct search engines to exclude this website from search results." at bounding box center [0, 0] width 0 height 0
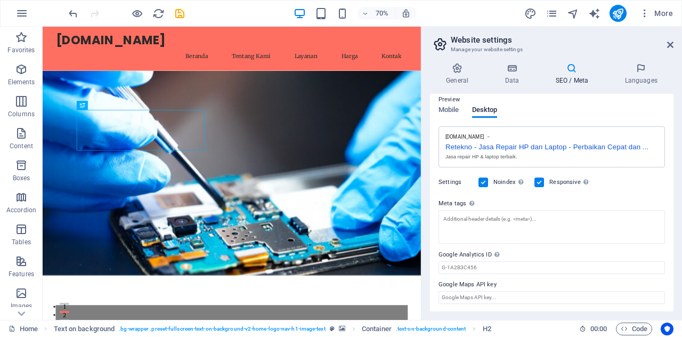
click at [485, 180] on label at bounding box center [484, 182] width 10 height 10
click at [0, 0] on input "Noindex Instruct search engines to exclude this website from search results." at bounding box center [0, 0] width 0 height 0
click at [453, 109] on span "Mobile" at bounding box center [449, 110] width 21 height 15
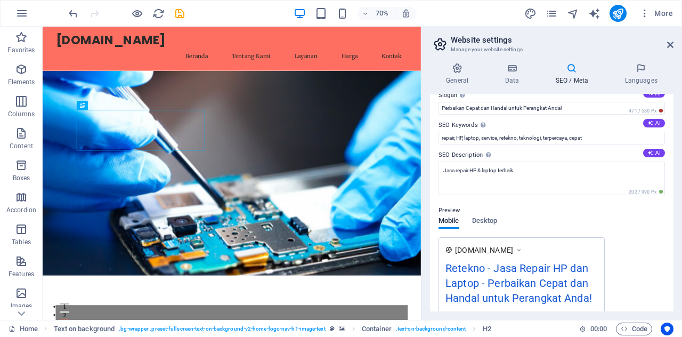
scroll to position [203, 0]
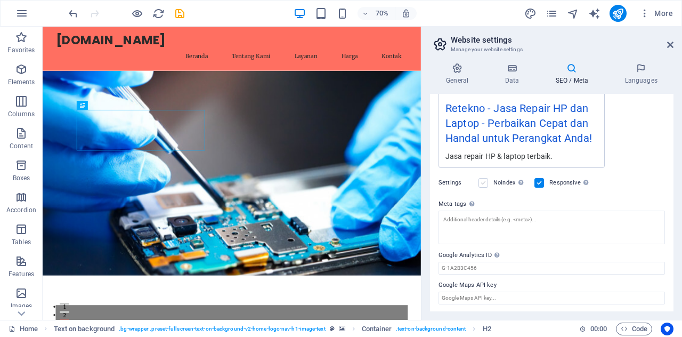
click at [484, 180] on label at bounding box center [484, 183] width 10 height 10
click at [0, 0] on input "Noindex Instruct search engines to exclude this website from search results." at bounding box center [0, 0] width 0 height 0
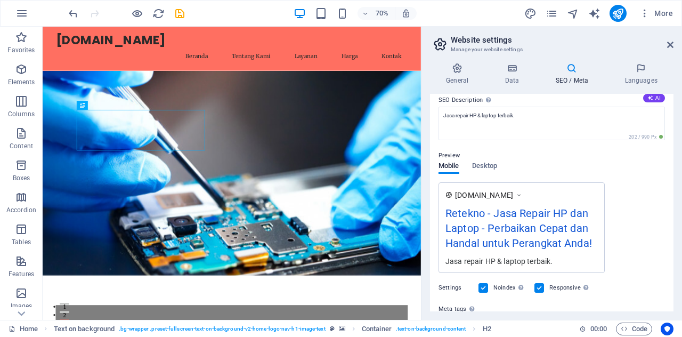
scroll to position [96, 0]
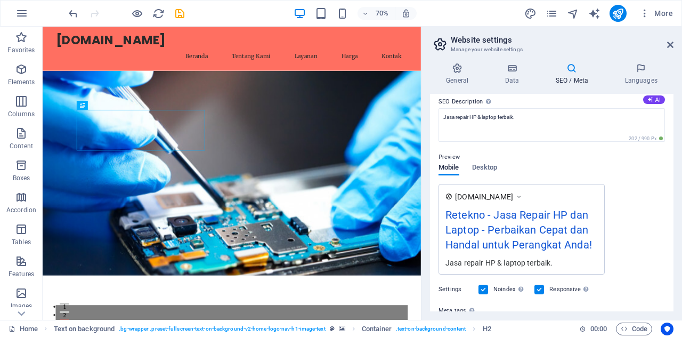
click at [486, 285] on div "Noindex Instruct search engines to exclude this website from search results." at bounding box center [502, 289] width 47 height 13
click at [486, 287] on label at bounding box center [484, 290] width 10 height 10
click at [0, 0] on input "Noindex Instruct search engines to exclude this website from search results." at bounding box center [0, 0] width 0 height 0
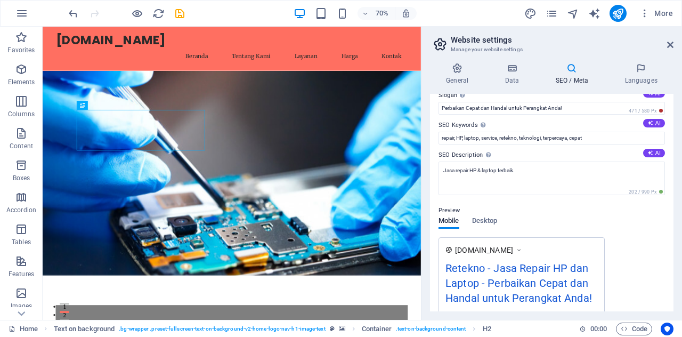
scroll to position [0, 0]
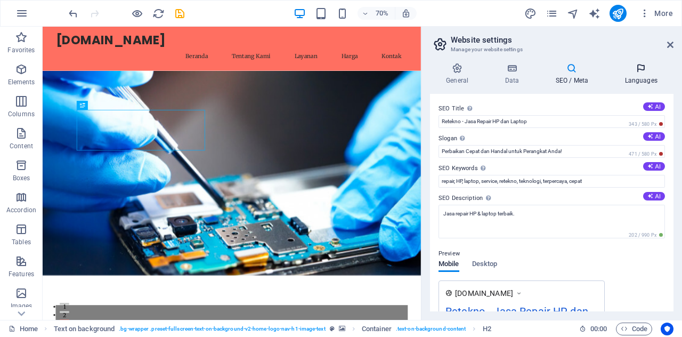
click at [634, 77] on h4 "Languages" at bounding box center [641, 74] width 65 height 22
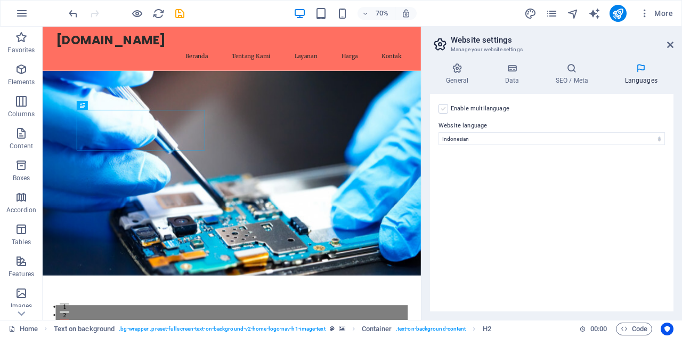
click at [445, 108] on label at bounding box center [444, 109] width 10 height 10
click at [0, 0] on input "Enable multilanguage To disable multilanguage delete all languages until only o…" at bounding box center [0, 0] width 0 height 0
select select
click at [445, 109] on label at bounding box center [444, 109] width 10 height 10
click at [0, 0] on input "Enable multilanguage To disable multilanguage delete all languages until only o…" at bounding box center [0, 0] width 0 height 0
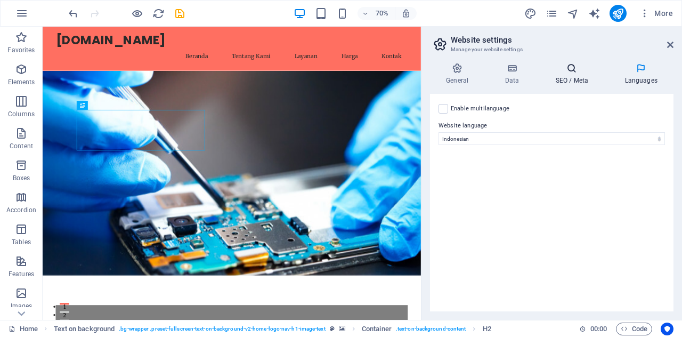
click at [579, 76] on h4 "SEO / Meta" at bounding box center [573, 74] width 69 height 22
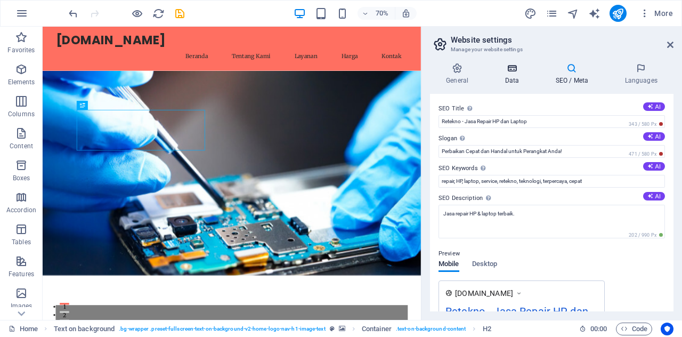
click at [518, 82] on h4 "Data" at bounding box center [514, 74] width 51 height 22
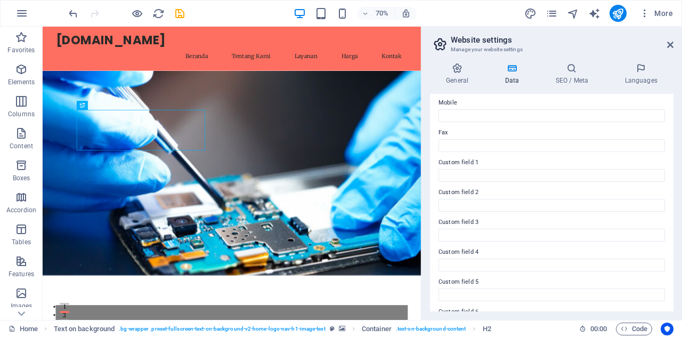
scroll to position [294, 0]
click at [458, 76] on h4 "General" at bounding box center [459, 74] width 59 height 22
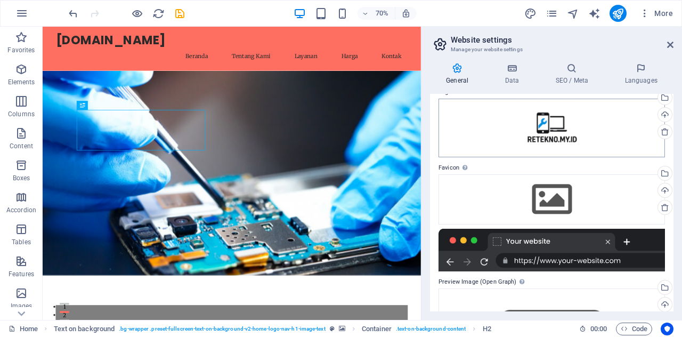
scroll to position [0, 0]
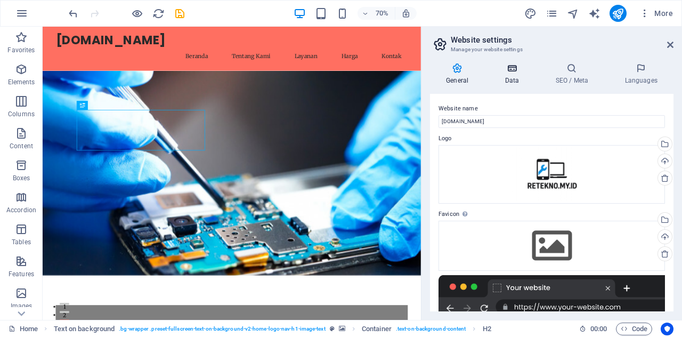
click at [515, 75] on h4 "Data" at bounding box center [514, 74] width 51 height 22
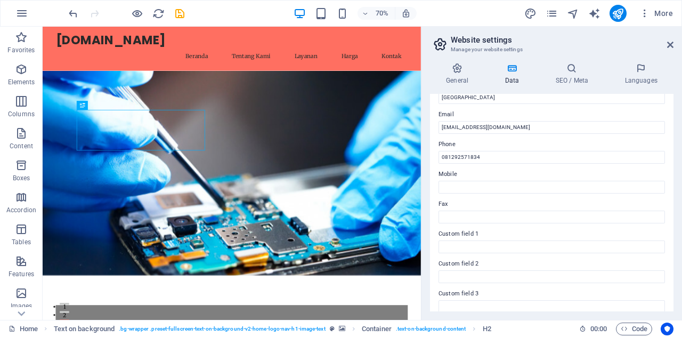
scroll to position [134, 0]
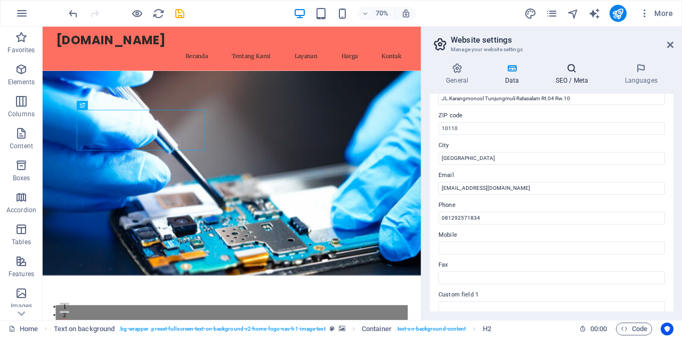
click at [575, 75] on h4 "SEO / Meta" at bounding box center [573, 74] width 69 height 22
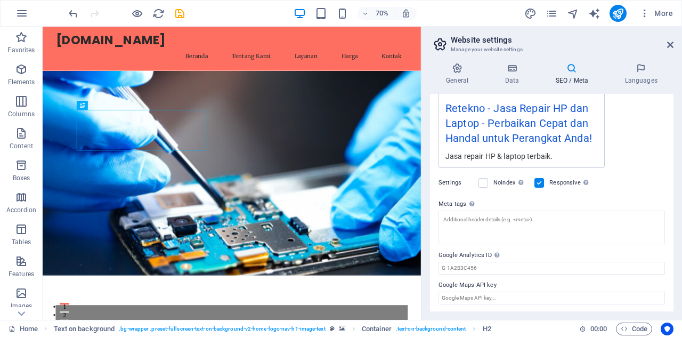
scroll to position [96, 0]
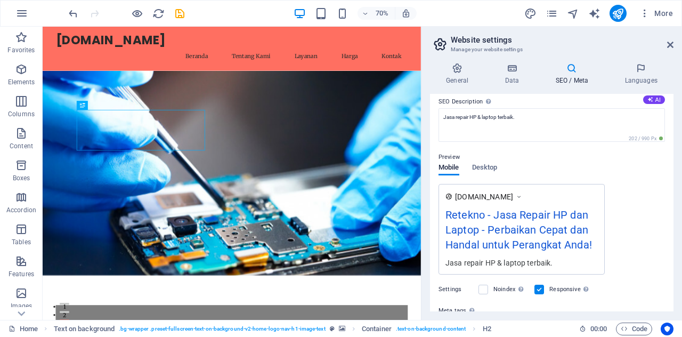
click at [590, 76] on h4 "SEO / Meta" at bounding box center [573, 74] width 69 height 22
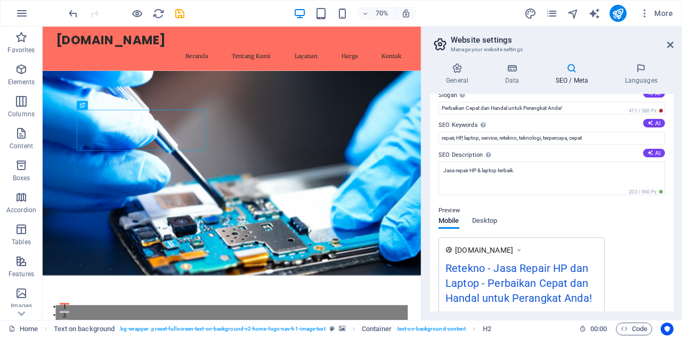
scroll to position [0, 0]
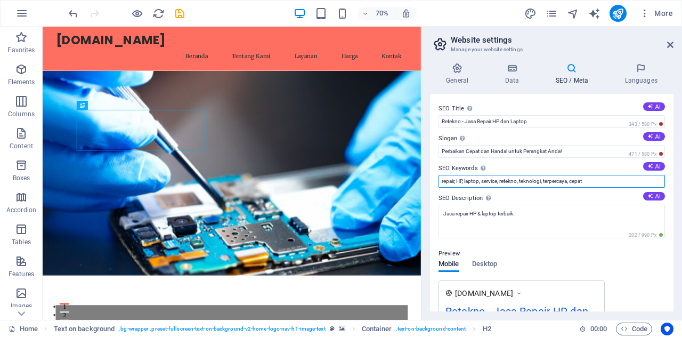
drag, startPoint x: 601, startPoint y: 182, endPoint x: 428, endPoint y: 185, distance: 172.7
click at [428, 185] on div "General Data SEO / Meta Languages Website name [DOMAIN_NAME] Logo Drag files he…" at bounding box center [552, 186] width 261 height 265
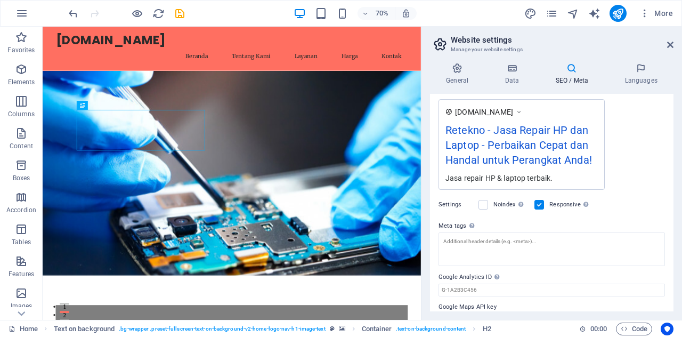
scroll to position [203, 0]
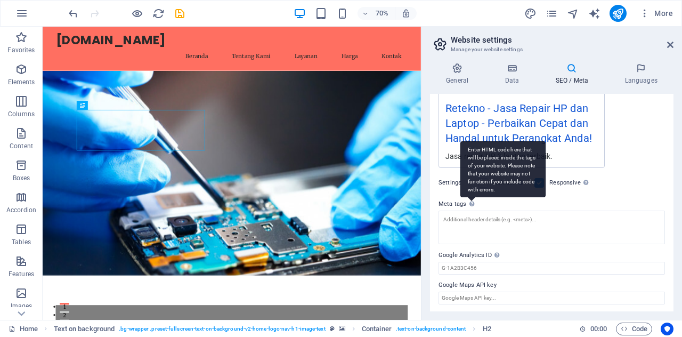
click at [466, 205] on div "Enter HTML code here that will be placed inside the tags of your website. Pleas…" at bounding box center [471, 203] width 11 height 13
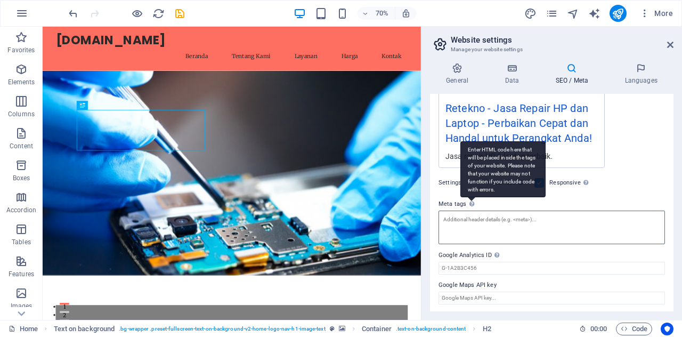
click at [466, 211] on textarea "Meta tags Enter HTML code here that will be placed inside the tags of your webs…" at bounding box center [552, 228] width 226 height 34
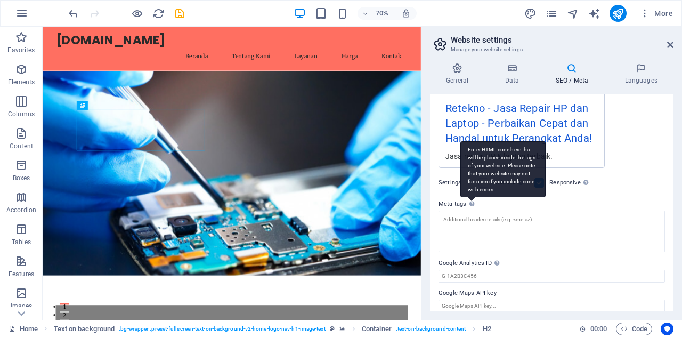
click at [471, 197] on div "Enter HTML code here that will be placed inside the tags of your website. Pleas…" at bounding box center [502, 169] width 85 height 56
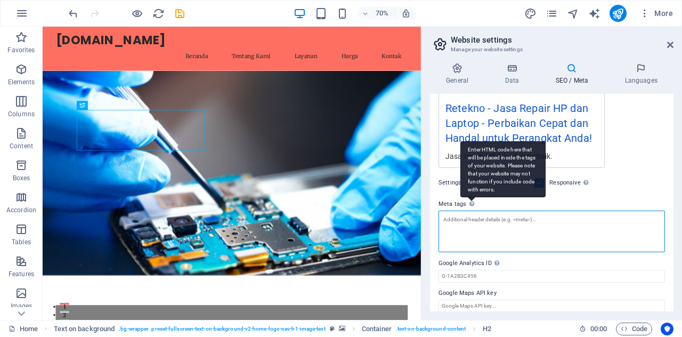
click at [471, 211] on textarea "Meta tags Enter HTML code here that will be placed inside the tags of your webs…" at bounding box center [552, 232] width 226 height 42
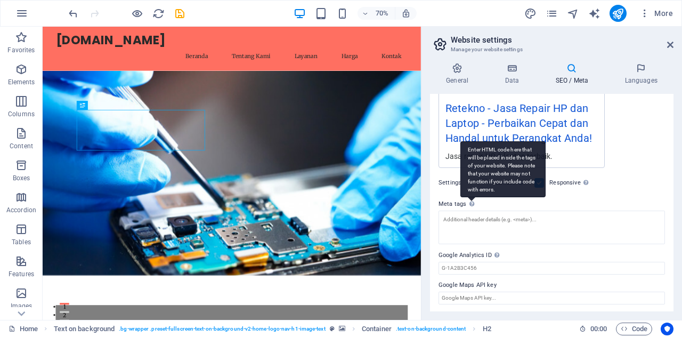
click at [471, 197] on div "Enter HTML code here that will be placed inside the tags of your website. Pleas…" at bounding box center [502, 169] width 85 height 56
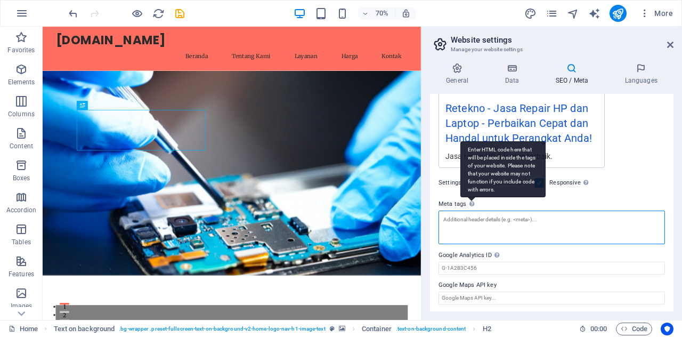
click at [471, 211] on textarea "Meta tags Enter HTML code here that will be placed inside the tags of your webs…" at bounding box center [552, 228] width 226 height 34
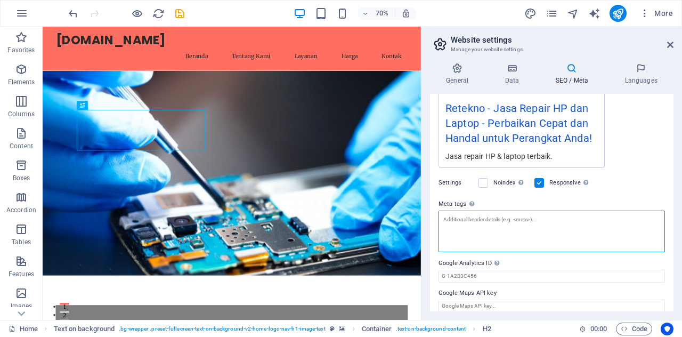
click at [480, 231] on textarea "Meta tags Enter HTML code here that will be placed inside the tags of your webs…" at bounding box center [552, 232] width 226 height 42
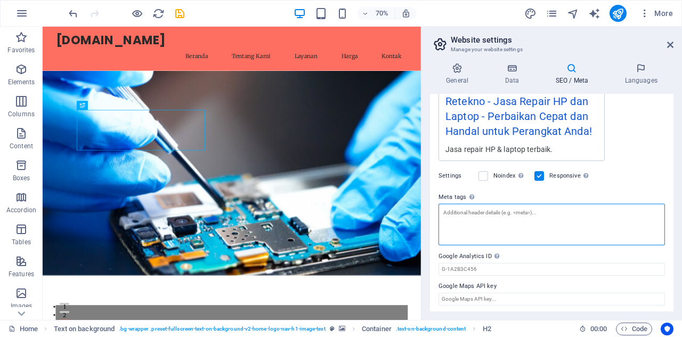
scroll to position [211, 0]
click at [476, 212] on textarea "Meta tags Enter HTML code here that will be placed inside the tags of your webs…" at bounding box center [552, 224] width 226 height 42
paste textarea "<meta name="description" content="Layanan service HP & laptop bergaransi dengan…"
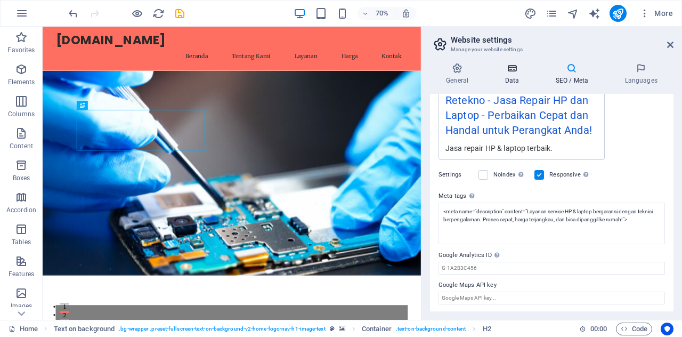
type textarea "<meta name="description" content="Layanan service HP &amp; laptop bergaransi de…"
click at [525, 75] on body "[DOMAIN_NAME] Home Favorites Elements Columns Content Boxes Accordion Tables Fe…" at bounding box center [341, 168] width 682 height 337
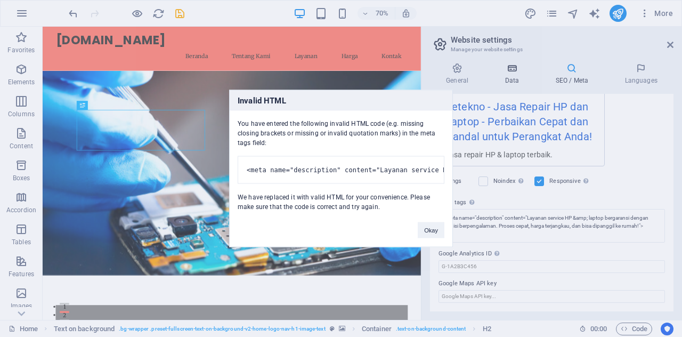
scroll to position [203, 0]
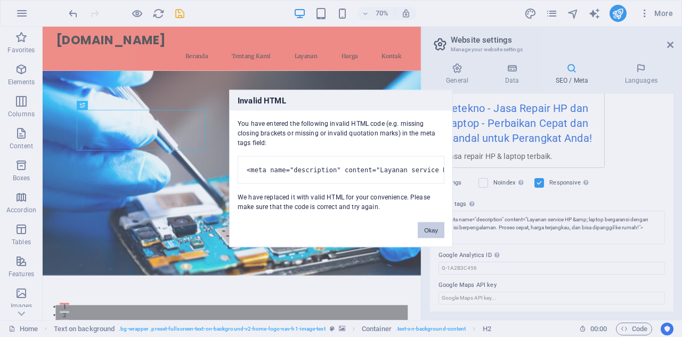
click at [432, 231] on button "Okay" at bounding box center [431, 230] width 27 height 16
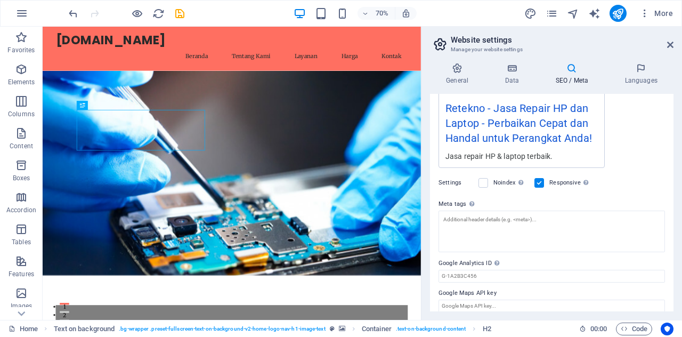
click at [516, 206] on label "Meta tags Enter HTML code here that will be placed inside the tags of your webs…" at bounding box center [552, 204] width 226 height 13
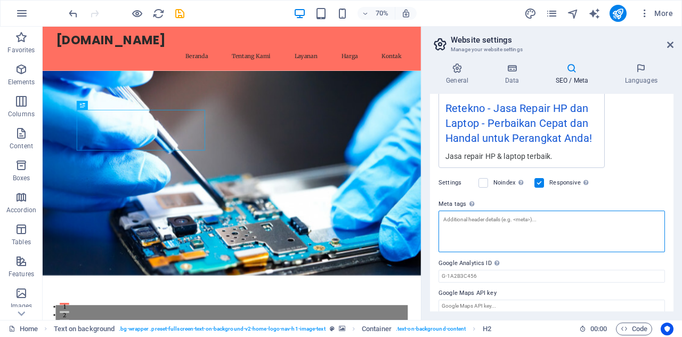
click at [516, 211] on textarea "Meta tags Enter HTML code here that will be placed inside the tags of your webs…" at bounding box center [552, 232] width 226 height 42
paste textarea "<meta name="description" content="Layanan service HP & laptop cepat, murah, dan…"
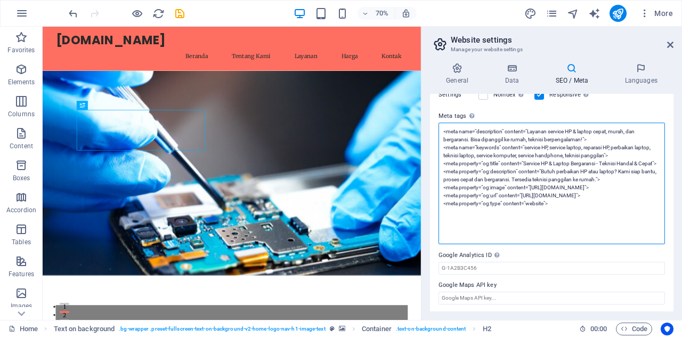
scroll to position [283, 0]
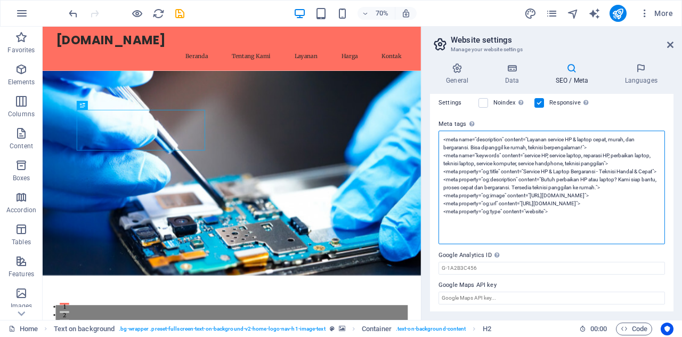
drag, startPoint x: 563, startPoint y: 220, endPoint x: 455, endPoint y: 219, distance: 107.7
click at [455, 219] on textarea "<meta name="description" content="Layanan service HP & laptop cepat, murah, dan…" at bounding box center [552, 188] width 226 height 114
click at [556, 223] on textarea "<meta name="description" content="Layanan service HP & laptop cepat, murah, dan…" at bounding box center [552, 188] width 226 height 114
click at [622, 213] on textarea "<meta name="description" content="Layanan service HP & laptop cepat, murah, dan…" at bounding box center [552, 188] width 226 height 114
click at [550, 211] on textarea "<meta name="description" content="Layanan service HP & laptop cepat, murah, dan…" at bounding box center [552, 188] width 226 height 114
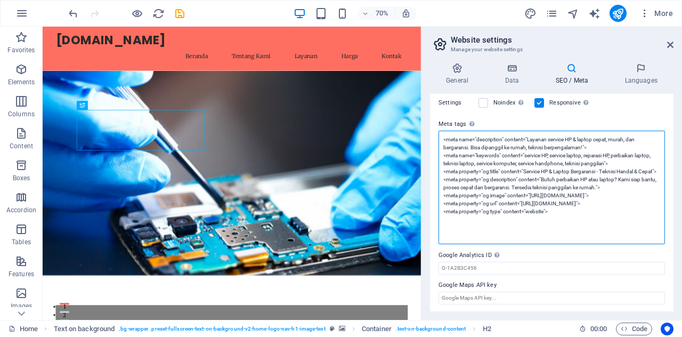
click at [550, 211] on textarea "<meta name="description" content="Layanan service HP & laptop cepat, murah, dan…" at bounding box center [552, 188] width 226 height 114
click at [584, 209] on textarea "<meta name="description" content="Layanan service HP & laptop cepat, murah, dan…" at bounding box center [552, 188] width 226 height 114
click at [539, 212] on textarea "<meta name="description" content="Layanan service HP & laptop cepat, murah, dan…" at bounding box center [552, 188] width 226 height 114
click at [538, 211] on textarea "<meta name="description" content="Layanan service HP & laptop cepat, murah, dan…" at bounding box center [552, 188] width 226 height 114
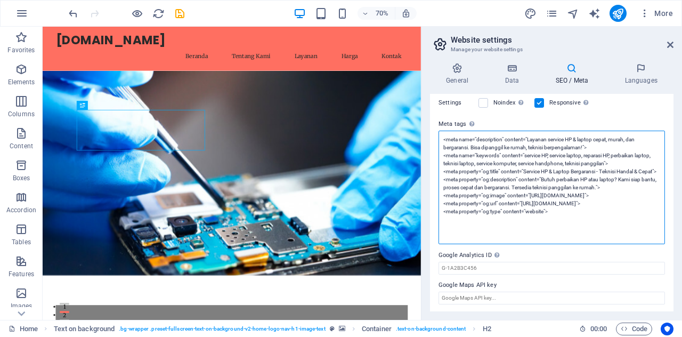
drag, startPoint x: 633, startPoint y: 202, endPoint x: 439, endPoint y: 199, distance: 194.0
click at [439, 199] on textarea "<meta name="description" content="Layanan service HP & laptop cepat, murah, dan…" at bounding box center [552, 188] width 226 height 114
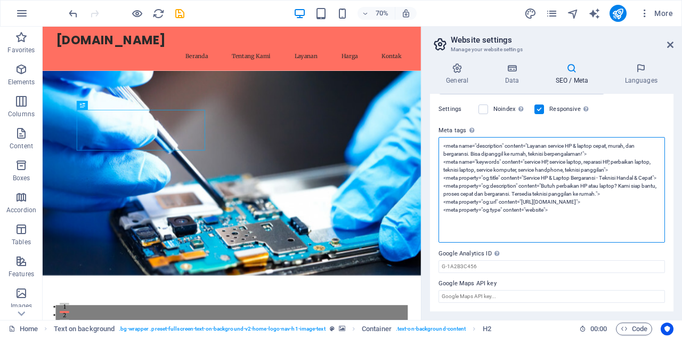
scroll to position [275, 0]
click at [469, 227] on textarea "<meta name="description" content="Layanan service HP & laptop cepat, murah, dan…" at bounding box center [552, 192] width 226 height 106
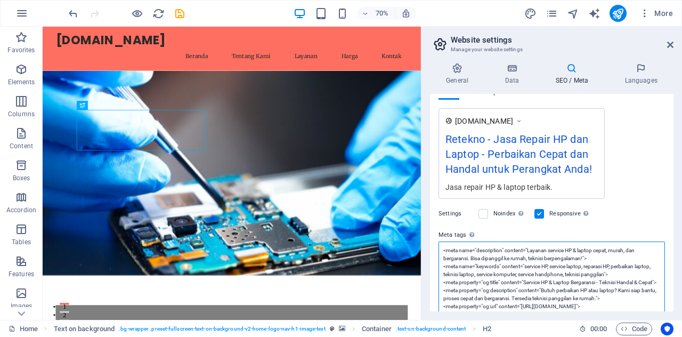
scroll to position [168, 0]
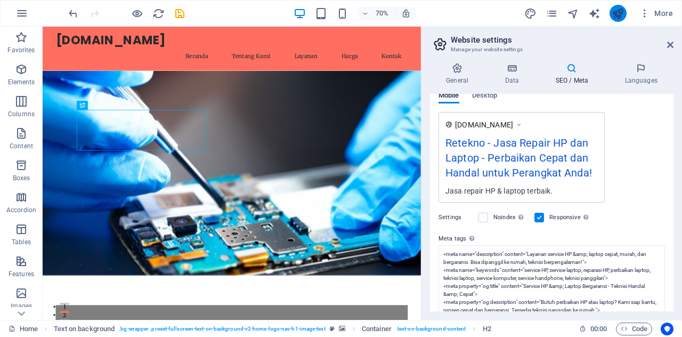
click at [619, 12] on body "[DOMAIN_NAME] Home Favorites Elements Columns Content Boxes Accordion Tables Fe…" at bounding box center [341, 168] width 682 height 337
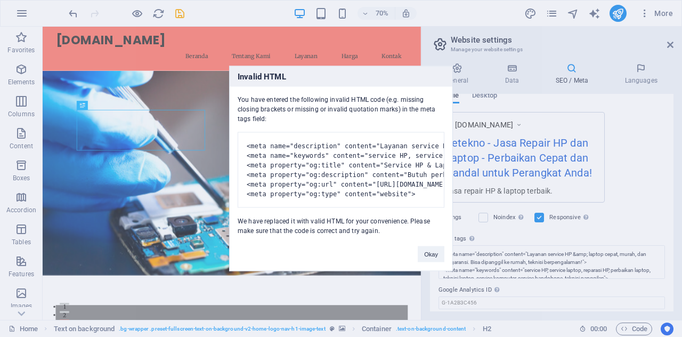
click at [312, 132] on pre "<meta name="description" content="Layanan service HP & laptop cepat, murah, dan…" at bounding box center [341, 170] width 207 height 76
click at [392, 172] on pre "<meta name="description" content="Layanan service HP & laptop cepat, murah, dan…" at bounding box center [341, 170] width 207 height 76
click at [431, 258] on button "Okay" at bounding box center [431, 254] width 27 height 16
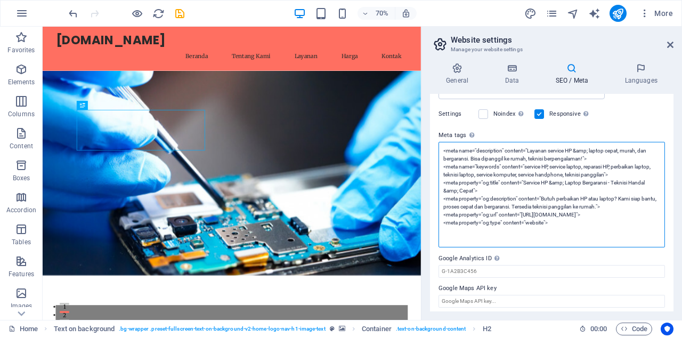
scroll to position [275, 0]
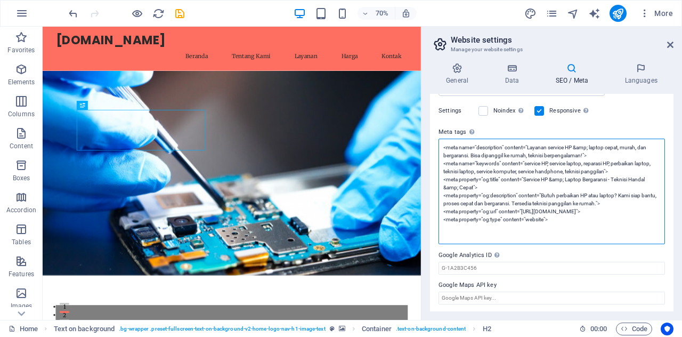
click at [524, 216] on textarea "<meta name="description" content="Layanan service HP &amp; laptop cepat, murah,…" at bounding box center [552, 192] width 226 height 106
drag, startPoint x: 503, startPoint y: 219, endPoint x: 458, endPoint y: 228, distance: 46.1
click at [458, 228] on textarea "<meta name="description" content="Layanan service HP &amp; laptop cepat, murah,…" at bounding box center [552, 192] width 226 height 106
drag, startPoint x: 499, startPoint y: 208, endPoint x: 460, endPoint y: 210, distance: 38.4
click at [460, 210] on textarea "<meta name="description" content="Layanan service HP &amp; laptop cepat, murah,…" at bounding box center [552, 192] width 226 height 106
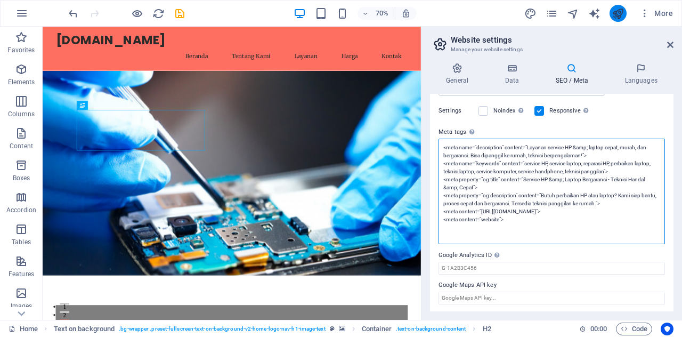
type textarea "<meta name="description" content="Layanan service HP &amp; laptop cepat, murah,…"
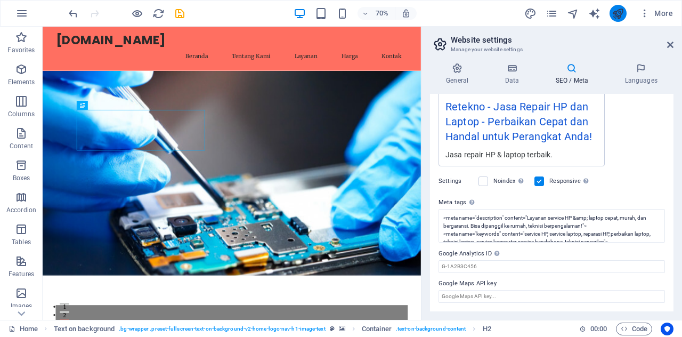
click at [613, 10] on icon "publish" at bounding box center [618, 13] width 12 height 12
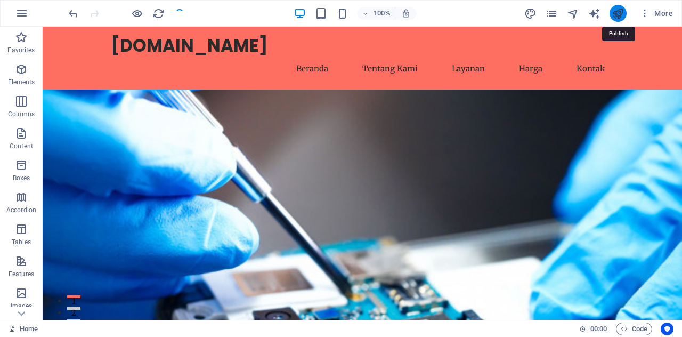
click at [615, 12] on icon "publish" at bounding box center [618, 13] width 12 height 12
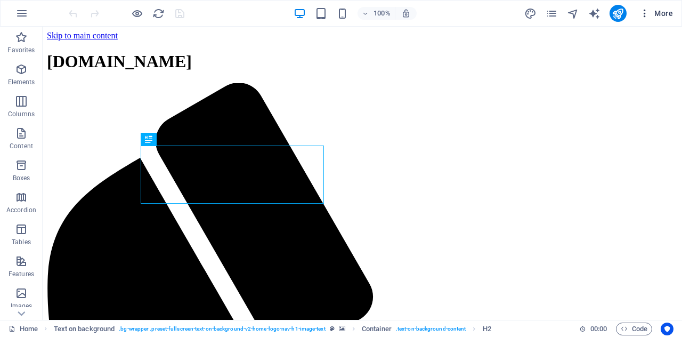
click at [652, 12] on span "More" at bounding box center [657, 13] width 34 height 11
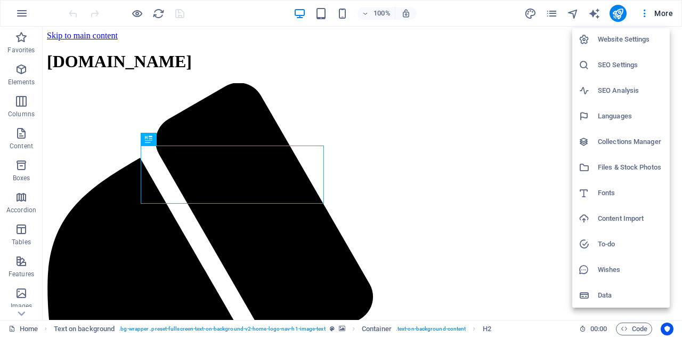
scroll to position [2, 0]
click at [614, 114] on h6 "Languages" at bounding box center [631, 115] width 66 height 13
select select "70"
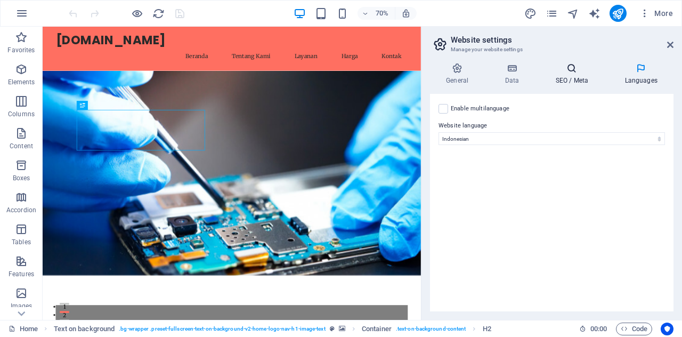
click at [565, 74] on h4 "SEO / Meta" at bounding box center [573, 74] width 69 height 22
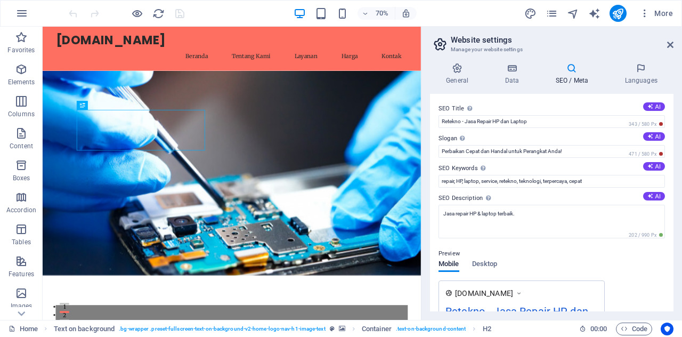
click at [565, 74] on h4 "SEO / Meta" at bounding box center [573, 74] width 69 height 22
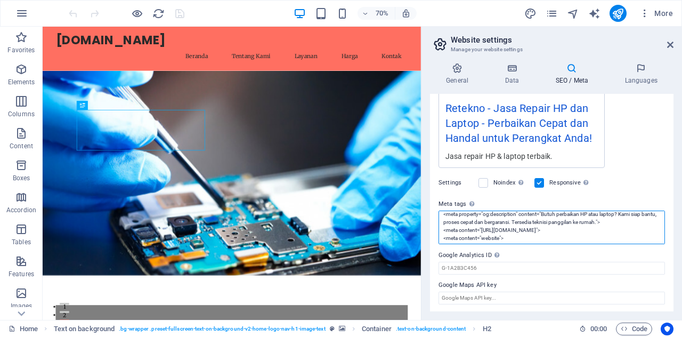
scroll to position [0, 0]
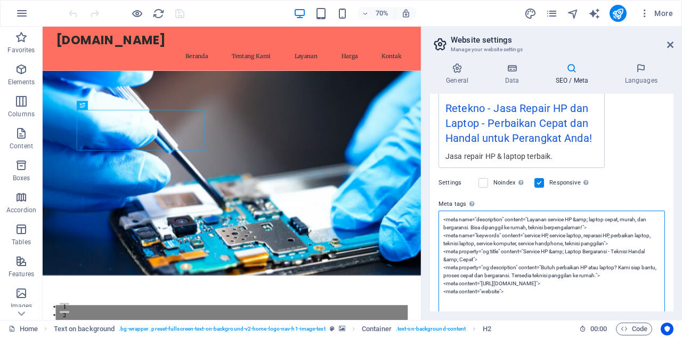
drag, startPoint x: 522, startPoint y: 236, endPoint x: 480, endPoint y: 234, distance: 42.1
click at [480, 232] on textarea "<meta name="description" content="Layanan service HP &amp; laptop cepat, murah,…" at bounding box center [552, 264] width 226 height 106
click at [513, 293] on textarea "<meta name="description" content="Layanan service HP &amp; laptop cepat, murah,…" at bounding box center [552, 264] width 226 height 106
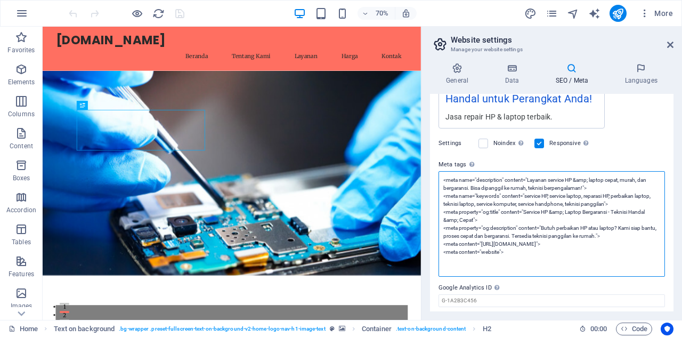
scroll to position [256, 0]
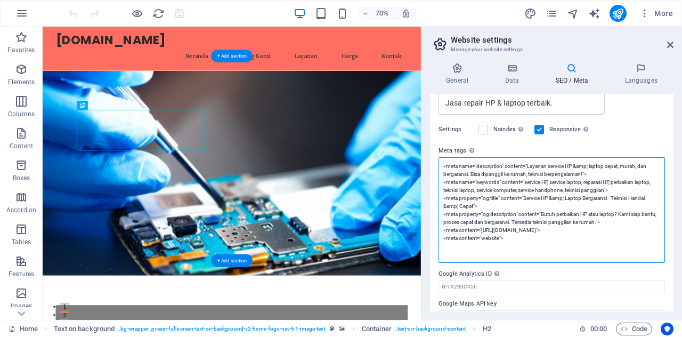
drag, startPoint x: 572, startPoint y: 270, endPoint x: 510, endPoint y: 195, distance: 97.7
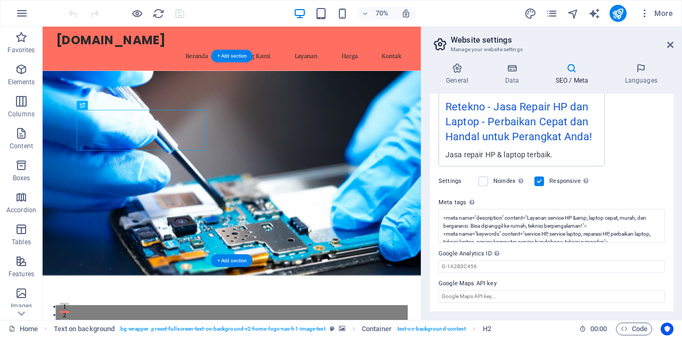
scroll to position [203, 0]
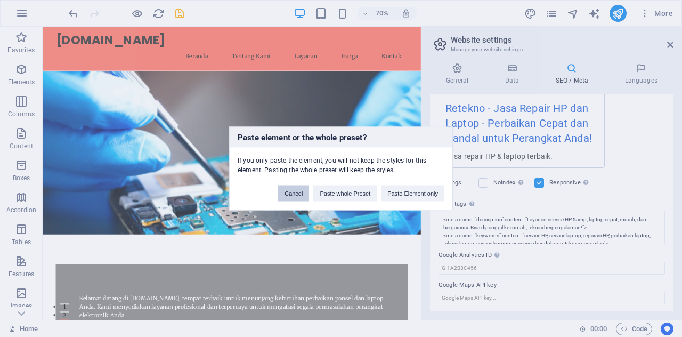
click at [300, 187] on button "Cancel" at bounding box center [293, 193] width 31 height 16
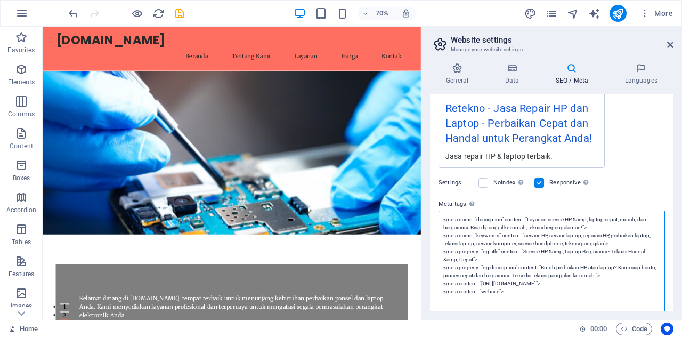
scroll to position [256, 0]
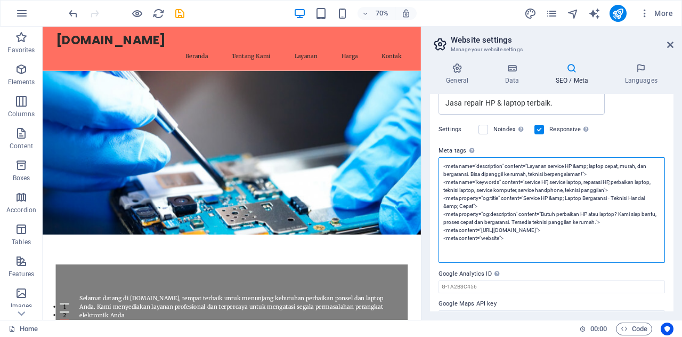
click at [588, 232] on textarea "<meta name="description" content="Layanan service HP &amp; laptop cepat, murah,…" at bounding box center [552, 210] width 226 height 106
drag, startPoint x: 597, startPoint y: 231, endPoint x: 455, endPoint y: 185, distance: 149.5
click at [455, 185] on textarea "<meta name="description" content="Layanan service HP &amp; laptop cepat, murah,…" at bounding box center [552, 210] width 226 height 106
drag, startPoint x: 520, startPoint y: 244, endPoint x: 422, endPoint y: 160, distance: 129.0
click at [422, 160] on aside "Website settings Manage your website settings General Data SEO / Meta Languages…" at bounding box center [551, 173] width 261 height 293
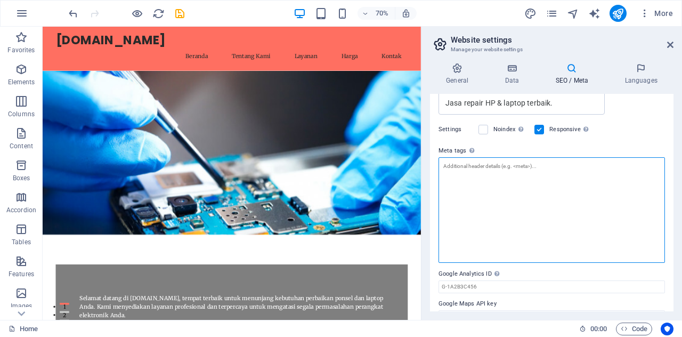
scroll to position [211, 0]
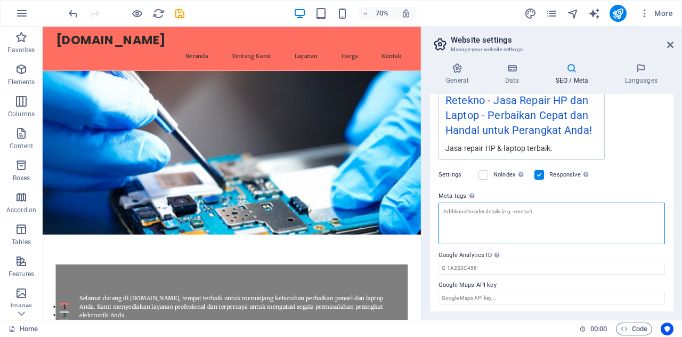
paste textarea "<title>Service HP & Laptop Bergaransi di [Kota] | Cepat & Terpercaya</title> <m…"
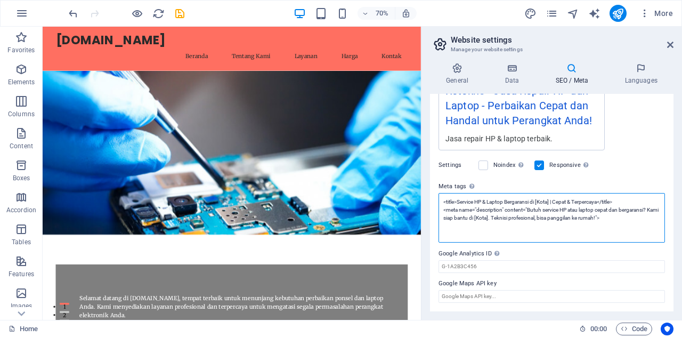
scroll to position [219, 0]
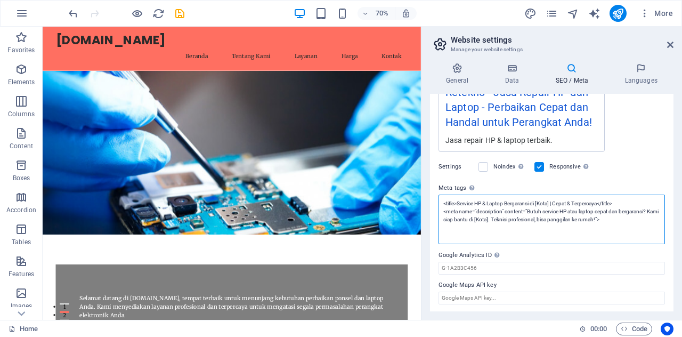
click at [496, 218] on textarea "<title>Service HP & Laptop Bergaransi di [Kota] | Cepat & Terpercaya</title> <m…" at bounding box center [552, 220] width 226 height 50
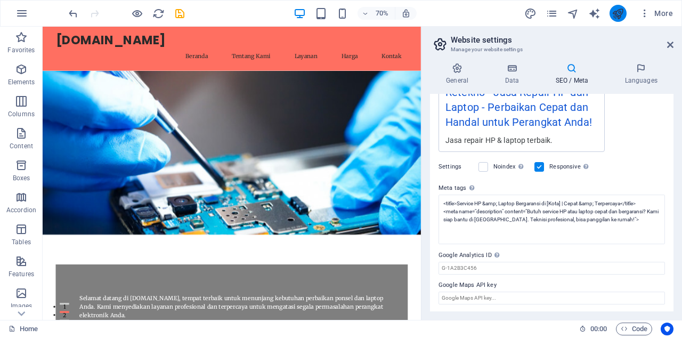
click at [615, 13] on body "retekno.my.id Home Favorites Elements Columns Content Boxes Accordion Tables Fe…" at bounding box center [341, 168] width 682 height 337
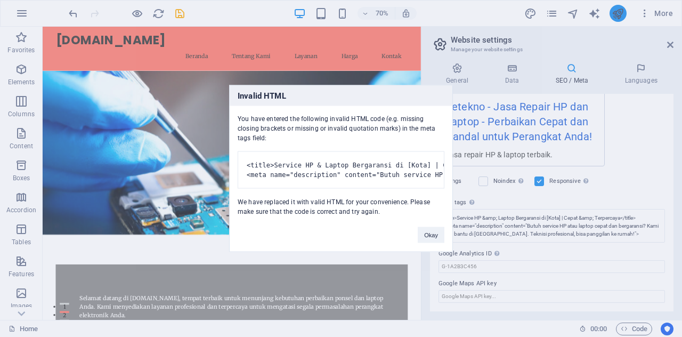
scroll to position [203, 0]
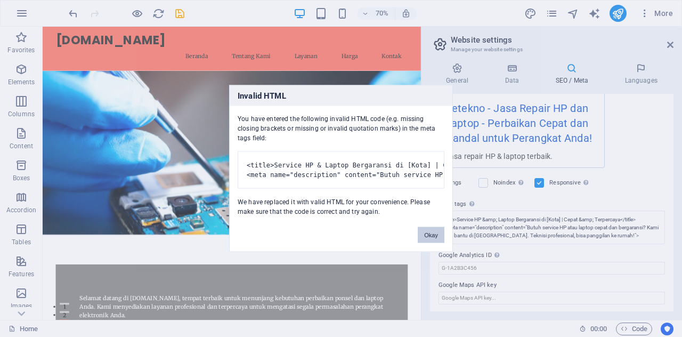
click at [437, 234] on button "Okay" at bounding box center [431, 235] width 27 height 16
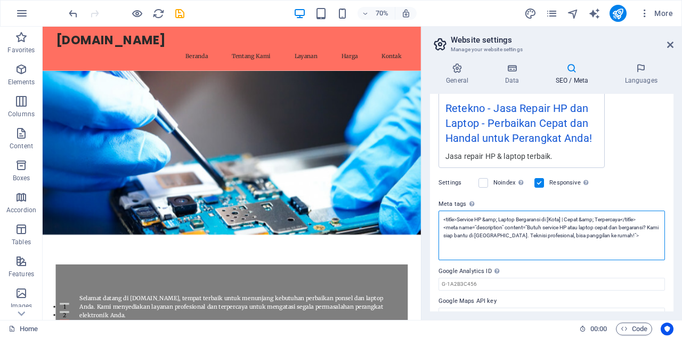
scroll to position [219, 0]
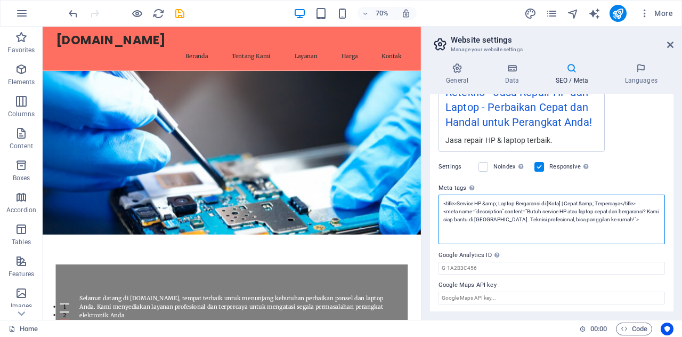
click at [497, 216] on textarea "<title>Service HP &amp; Laptop Bergaransi di [Kota] | Cepat &amp; Terpercaya</t…" at bounding box center [552, 220] width 226 height 50
drag, startPoint x: 586, startPoint y: 198, endPoint x: 612, endPoint y: 199, distance: 25.6
click at [587, 198] on textarea "<title>Service HP &amp; Laptop Bergaransi di [Kota] | Cepat &amp; Terpercaya</t…" at bounding box center [552, 220] width 226 height 50
click at [645, 202] on textarea "<title>Service HP &amp; Laptop Bergaransi di [Kota] | Cepat &amp; Terpercaya</t…" at bounding box center [552, 220] width 226 height 50
click at [596, 206] on textarea "<title>Service HP &amp; Laptop Bergaransi di [Kota] | Cepat &amp; Terpercaya</t…" at bounding box center [552, 220] width 226 height 50
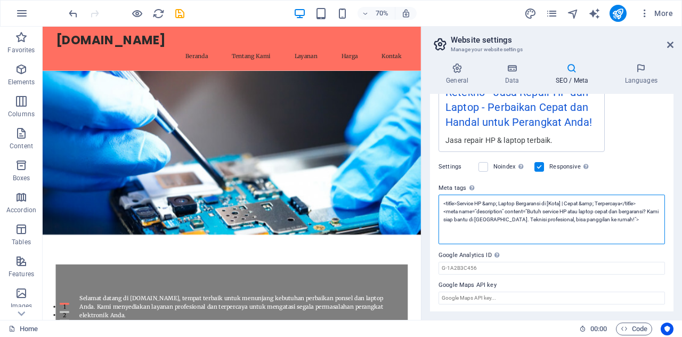
drag, startPoint x: 650, startPoint y: 200, endPoint x: 446, endPoint y: 199, distance: 204.1
click at [446, 199] on textarea "<title>Service HP &amp; Laptop Bergaransi di [Kota] | Cepat &amp; Terpercaya</t…" at bounding box center [552, 220] width 226 height 50
click at [504, 225] on textarea "<title>Service HP &amp; Laptop Bergaransi di [Kota] | Cepat &amp; Terpercaya</t…" at bounding box center [552, 220] width 226 height 50
click at [620, 232] on textarea "<title>Service HP &amp; Laptop Bergaransi di [Kota] | Cepat &amp; Terpercaya</t…" at bounding box center [552, 220] width 226 height 50
click at [651, 218] on textarea "<title>Service HP &amp; Laptop Bergaransi di [Kota] | Cepat &amp; Terpercaya</t…" at bounding box center [552, 220] width 226 height 50
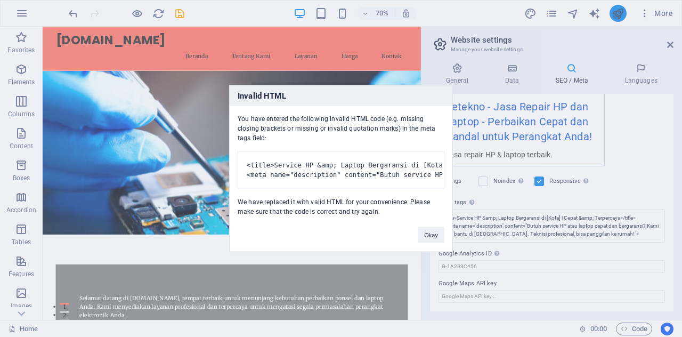
click at [622, 17] on body "retekno.my.id Home Favorites Elements Columns Content Boxes Accordion Tables Fe…" at bounding box center [341, 168] width 682 height 337
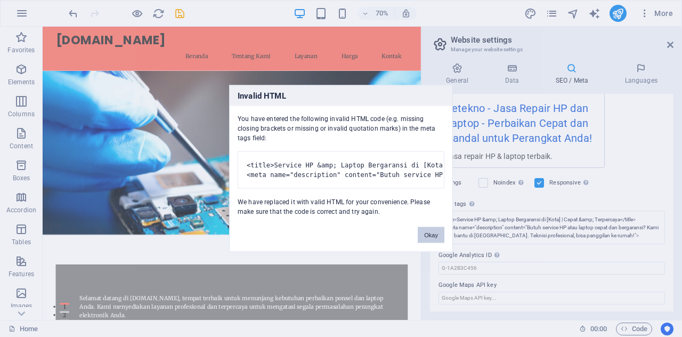
click at [431, 242] on button "Okay" at bounding box center [431, 235] width 27 height 16
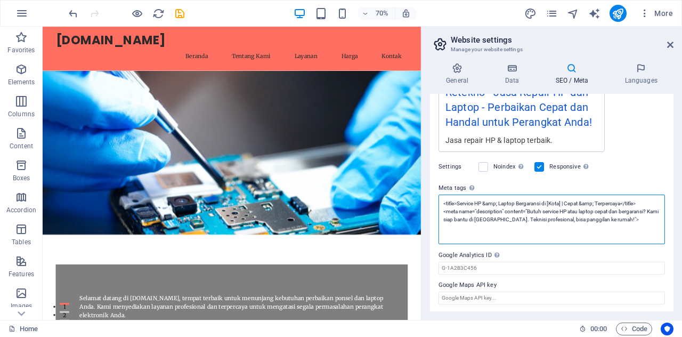
click at [634, 229] on textarea "<title>Service HP &amp; Laptop Bergaransi di [Kota] | Cepat &amp; Terpercaya</t…" at bounding box center [552, 220] width 226 height 50
click at [636, 221] on textarea "<title>Service HP &amp; Laptop Bergaransi di [Kota] | Cepat &amp; Terpercaya</t…" at bounding box center [552, 220] width 226 height 50
click at [554, 236] on textarea "<title>Service HP &amp; Laptop Bergaransi di [Kota] | Cepat &amp; Terpercaya</t…" at bounding box center [552, 220] width 226 height 50
drag, startPoint x: 645, startPoint y: 201, endPoint x: 436, endPoint y: 195, distance: 209.5
click at [436, 195] on div "SEO Title The title of your website - make it something that stands out in sear…" at bounding box center [552, 202] width 244 height 217
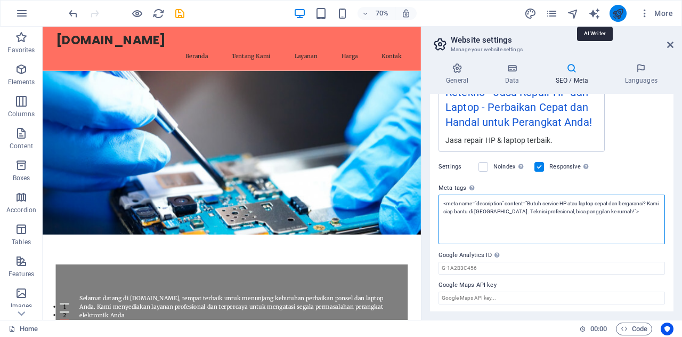
type textarea "<meta name="description" content="Butuh service HP atau laptop cepat dan bergar…"
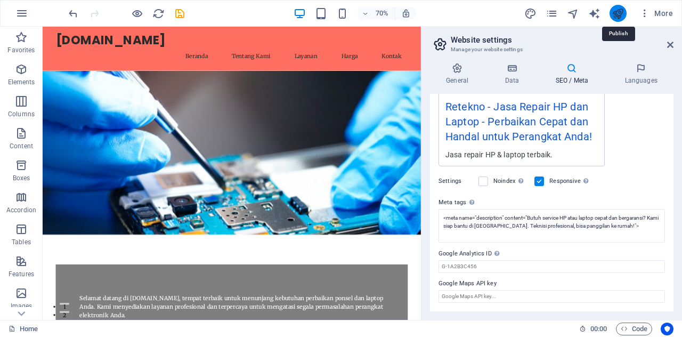
scroll to position [203, 0]
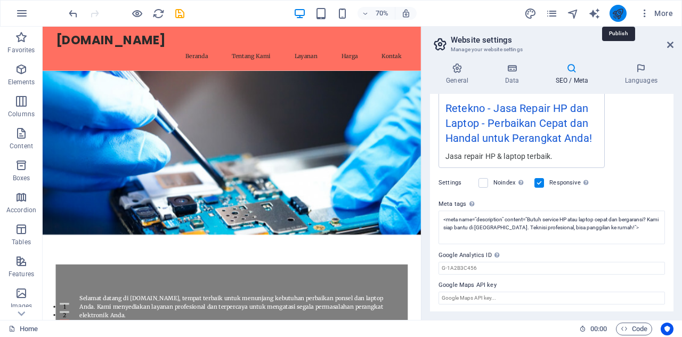
click at [619, 12] on icon "publish" at bounding box center [618, 13] width 12 height 12
checkbox input "false"
